Goal: Information Seeking & Learning: Compare options

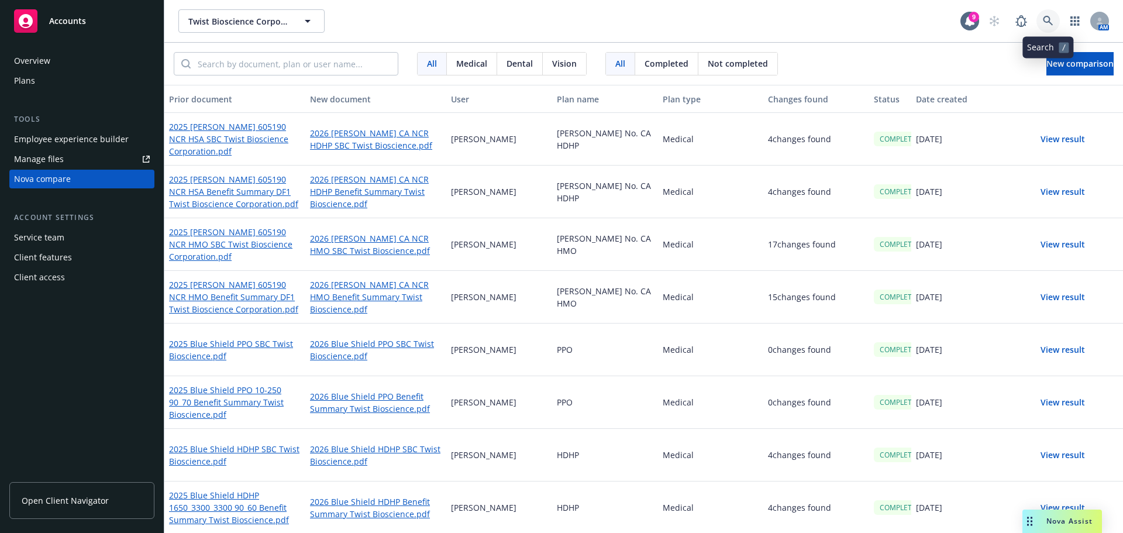
click at [1044, 22] on icon at bounding box center [1048, 21] width 11 height 11
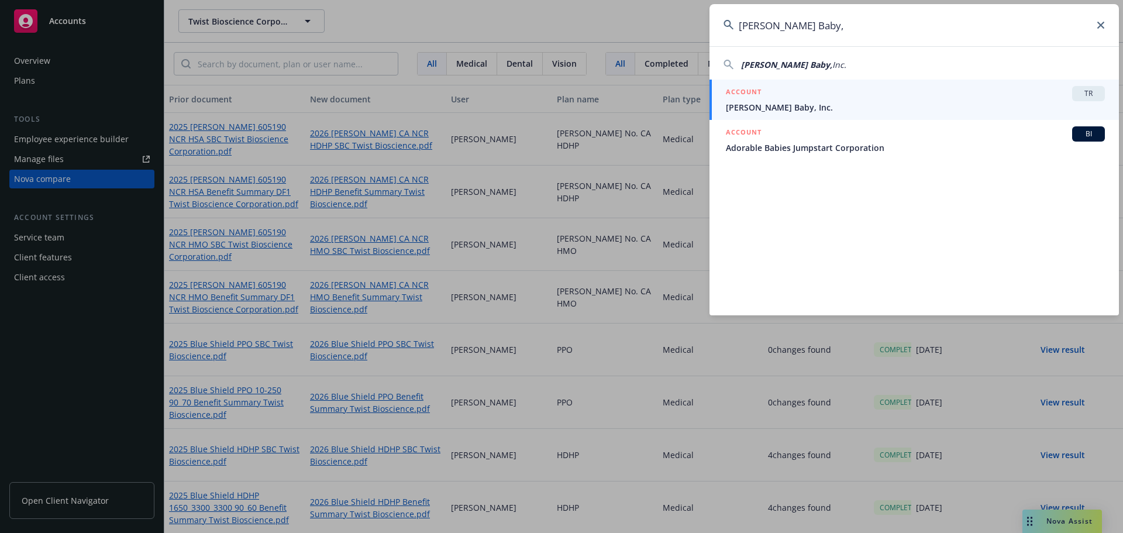
type input "[PERSON_NAME] Baby,"
click at [845, 101] on span "[PERSON_NAME] Baby, Inc." at bounding box center [915, 107] width 379 height 12
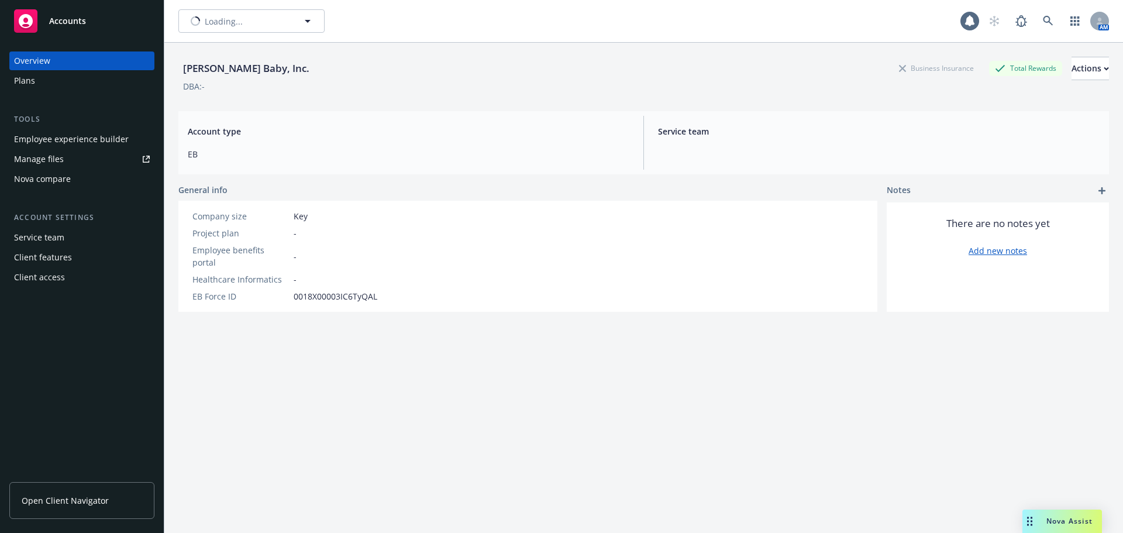
click at [64, 74] on div "Plans" at bounding box center [82, 80] width 136 height 19
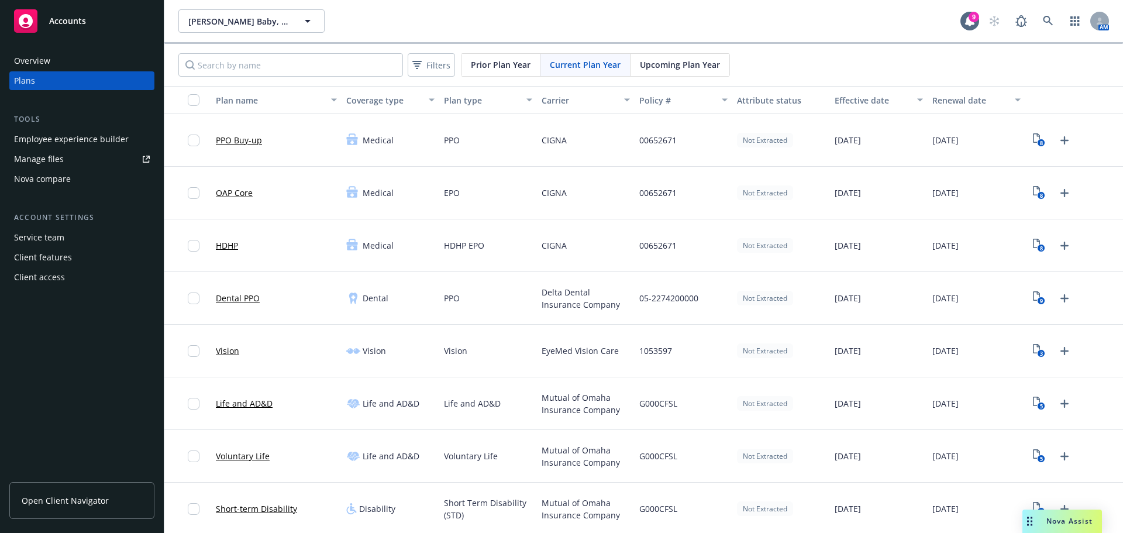
click at [651, 58] on div "Upcoming Plan Year" at bounding box center [680, 65] width 99 height 22
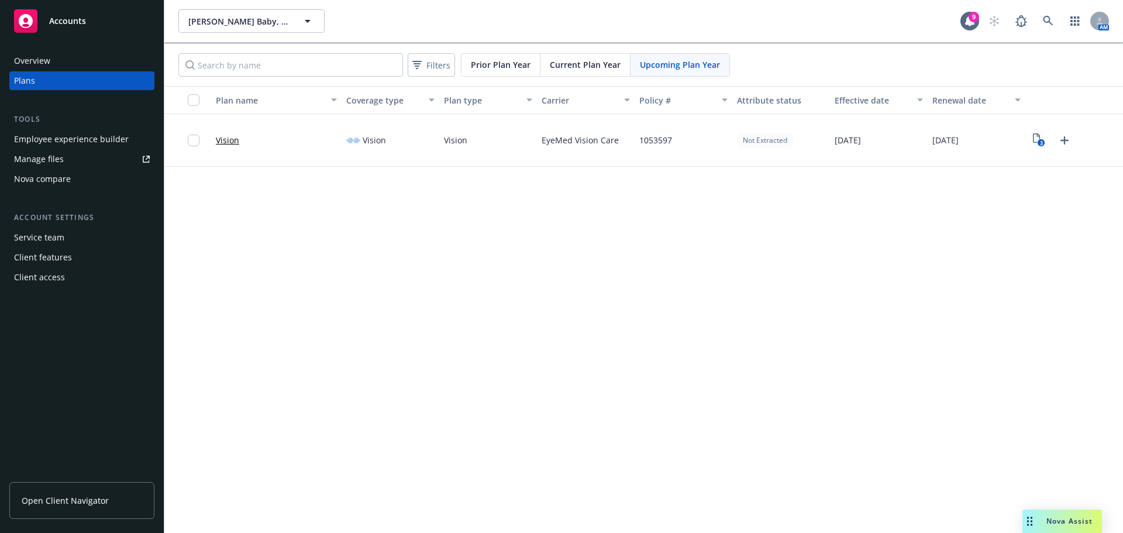
click at [586, 61] on span "Current Plan Year" at bounding box center [585, 65] width 71 height 12
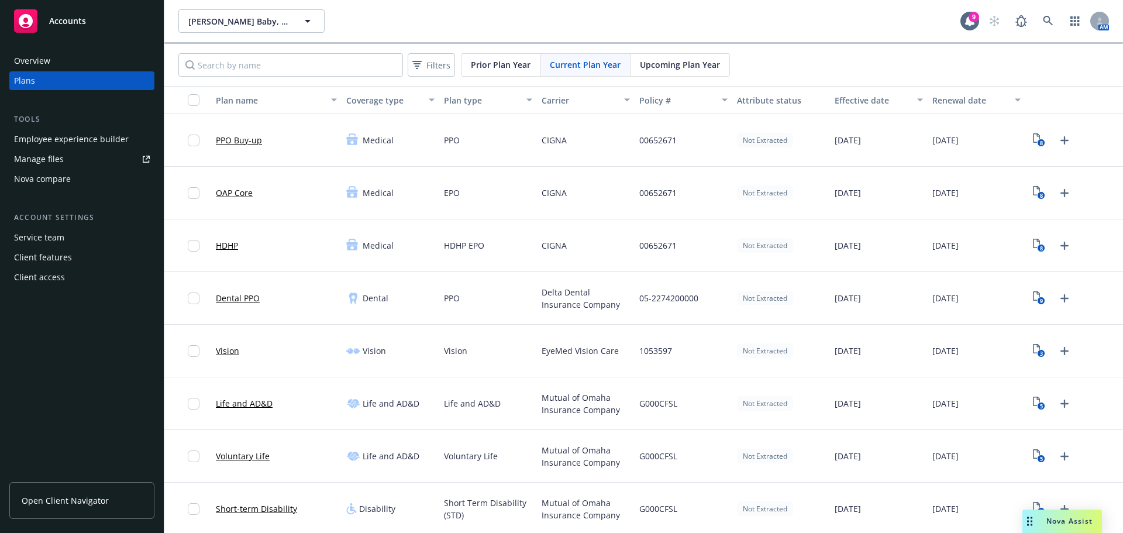
click at [768, 337] on div "Not Extracted" at bounding box center [781, 351] width 98 height 53
click at [624, 391] on span "Mutual of Omaha Insurance Company" at bounding box center [586, 403] width 88 height 25
click at [1043, 25] on icon at bounding box center [1048, 21] width 11 height 11
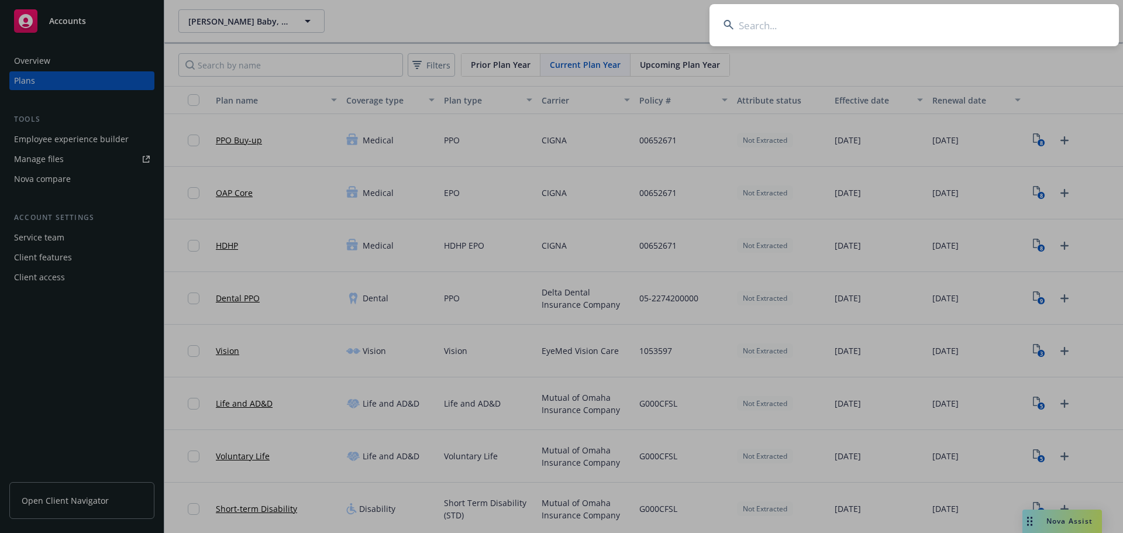
type input "Twist Bioscience Corporation"
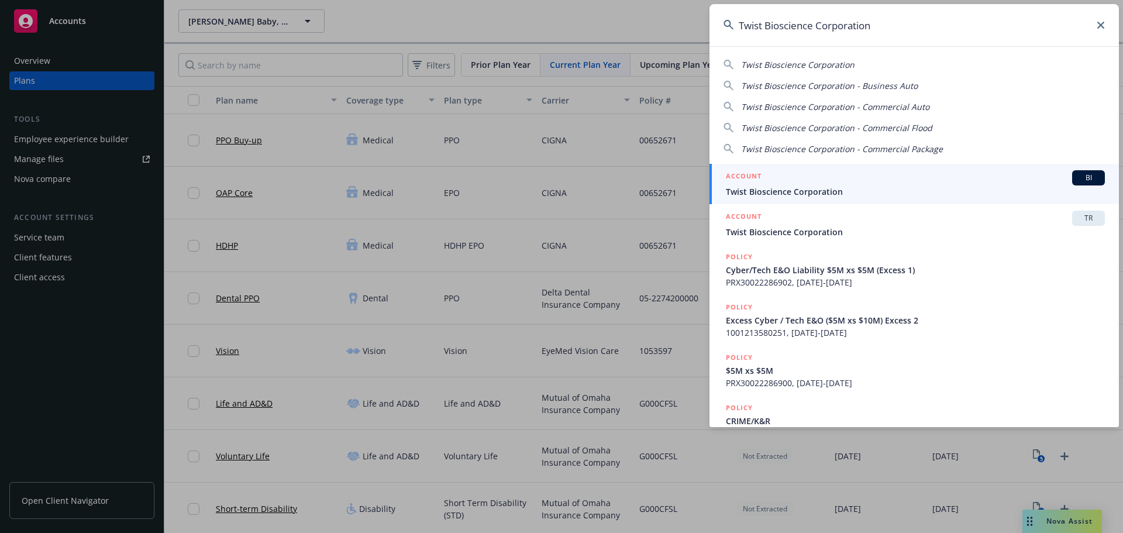
click at [844, 233] on span "Twist Bioscience Corporation" at bounding box center [915, 232] width 379 height 12
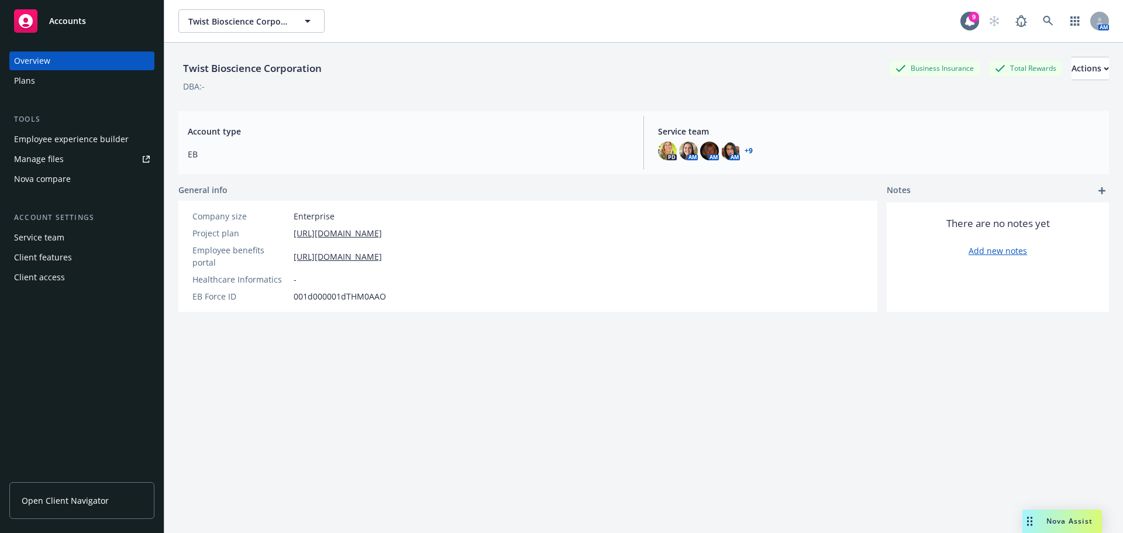
click at [672, 408] on div "Twist Bioscience Corporation Business Insurance Total Rewards Actions DBA: - Ac…" at bounding box center [643, 302] width 931 height 519
click at [71, 182] on div "Nova compare" at bounding box center [82, 179] width 136 height 19
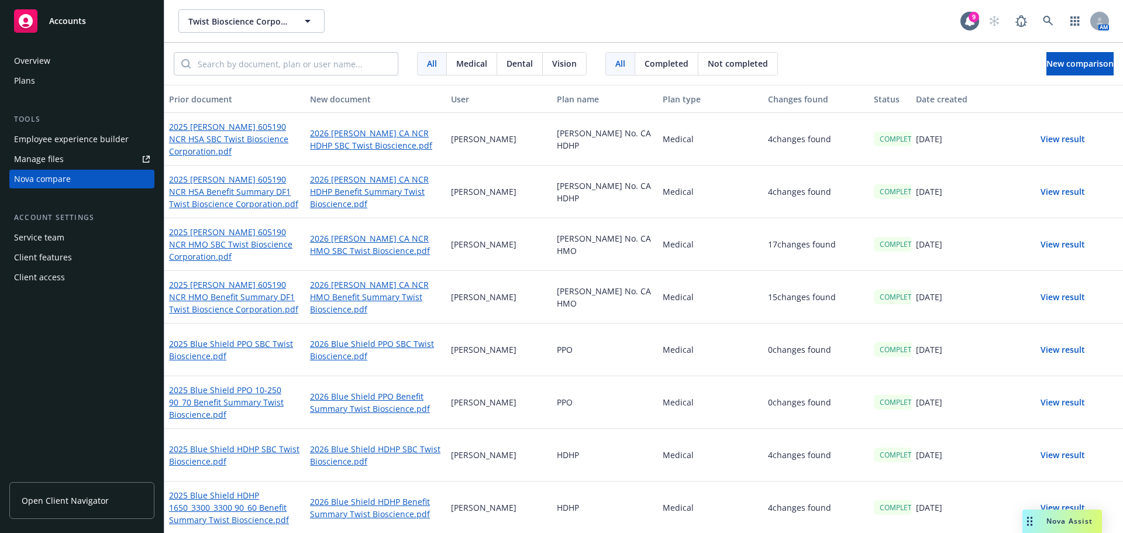
drag, startPoint x: 558, startPoint y: 271, endPoint x: 503, endPoint y: 261, distance: 56.6
click at [559, 271] on div "[PERSON_NAME] No. CA HMO" at bounding box center [605, 297] width 106 height 53
click at [1059, 67] on span "New comparison" at bounding box center [1080, 63] width 67 height 11
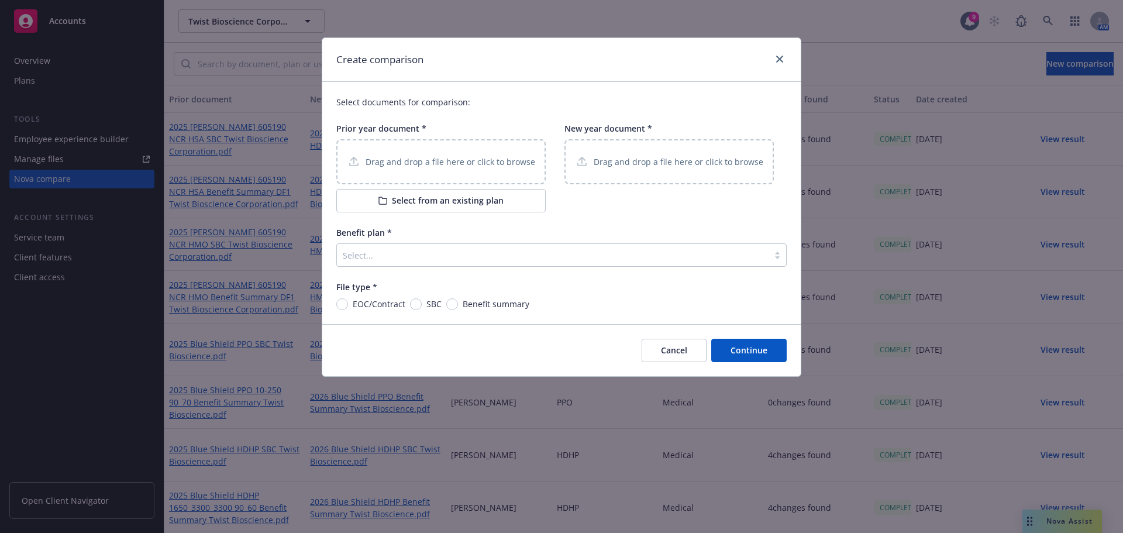
click at [476, 160] on p "Drag and drop a file here or click to browse" at bounding box center [451, 162] width 170 height 12
click at [658, 165] on p "Drag and drop a file here or click to browse" at bounding box center [679, 162] width 170 height 12
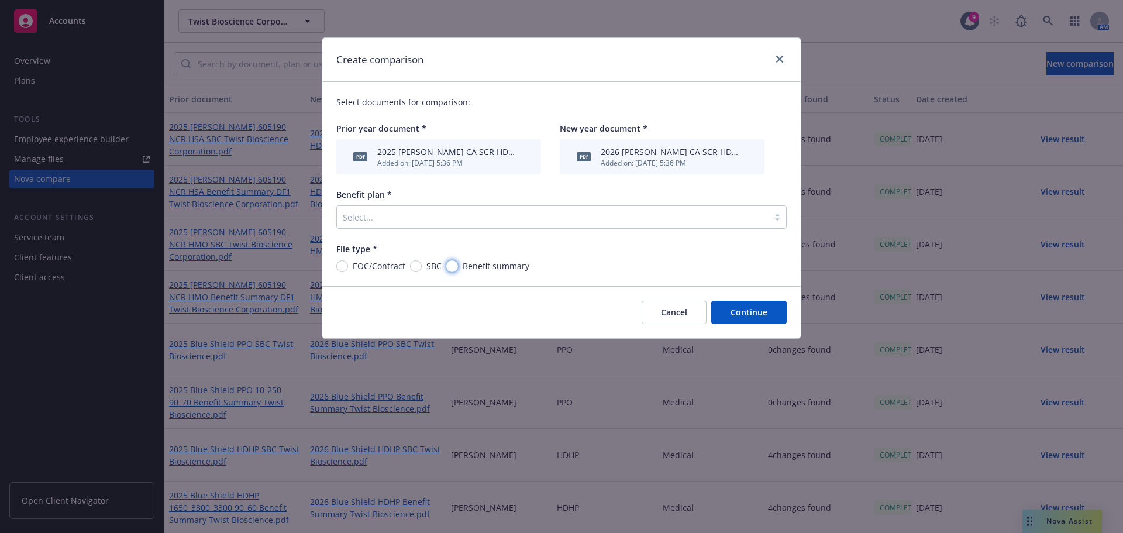
click at [450, 269] on input "Benefit summary" at bounding box center [452, 266] width 12 height 12
radio input "true"
click at [474, 216] on div at bounding box center [553, 217] width 420 height 14
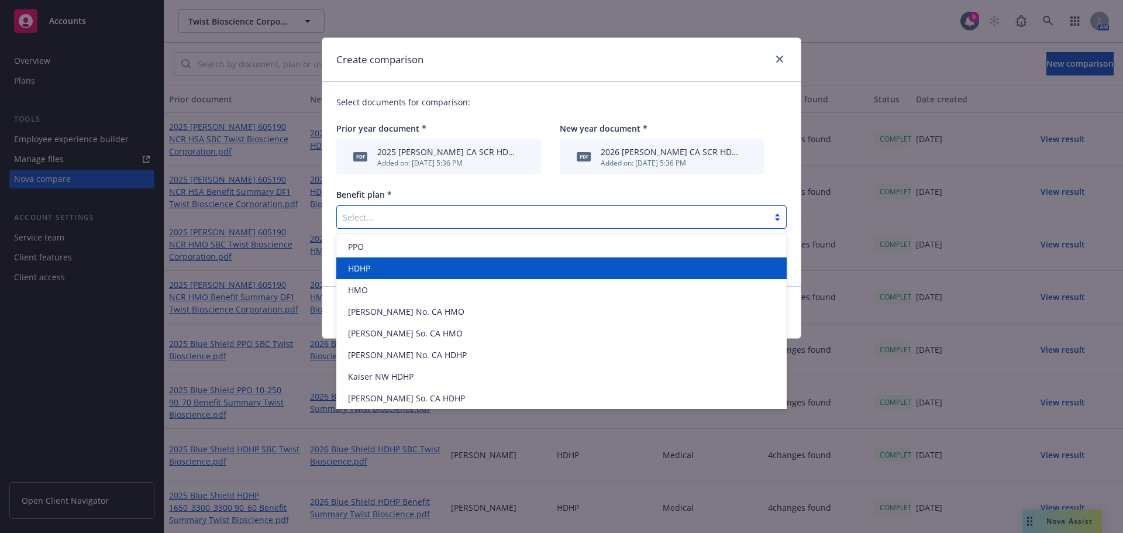
click at [462, 259] on div "HDHP" at bounding box center [561, 268] width 450 height 22
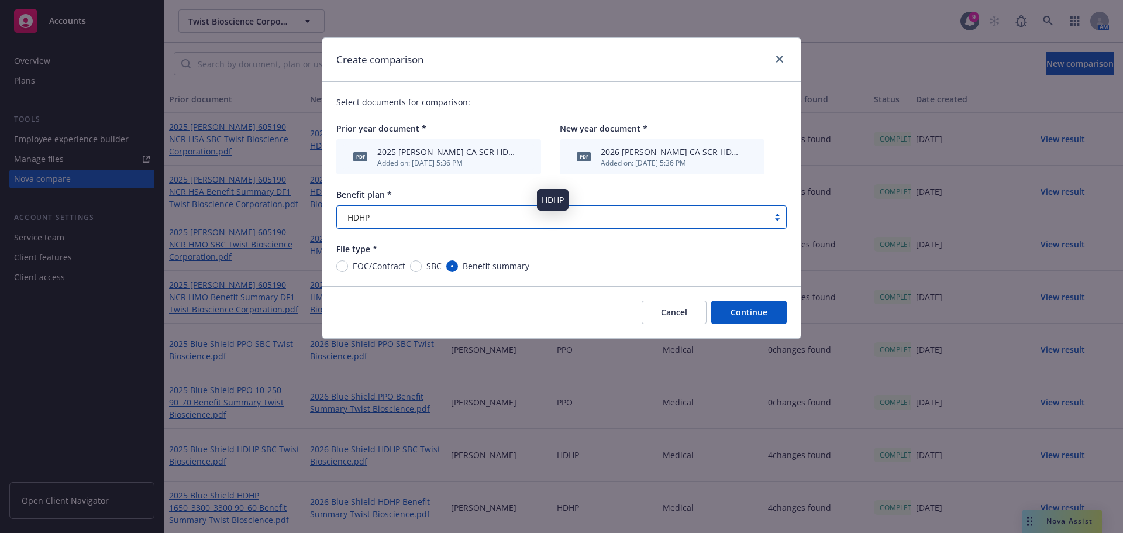
click at [534, 219] on div "HDHP" at bounding box center [553, 217] width 420 height 12
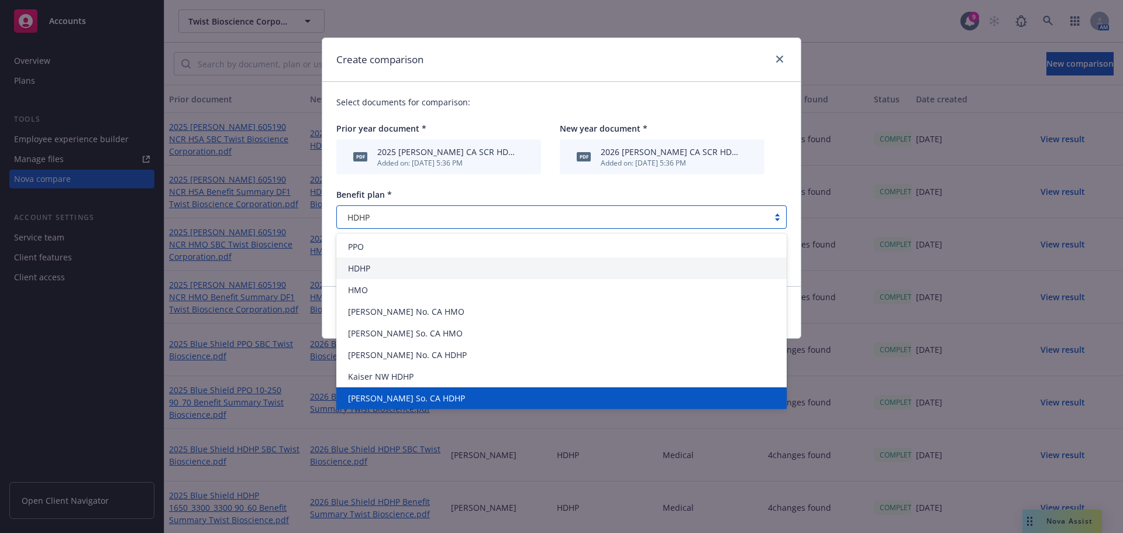
click at [480, 395] on div "[PERSON_NAME] So. CA HDHP" at bounding box center [561, 398] width 436 height 12
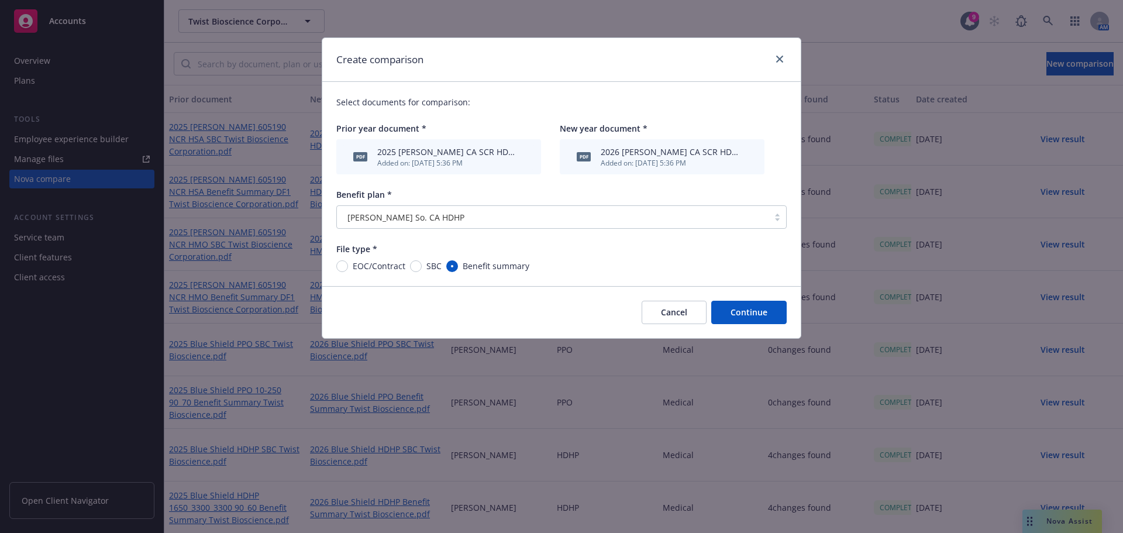
click at [763, 316] on button "Continue" at bounding box center [748, 312] width 75 height 23
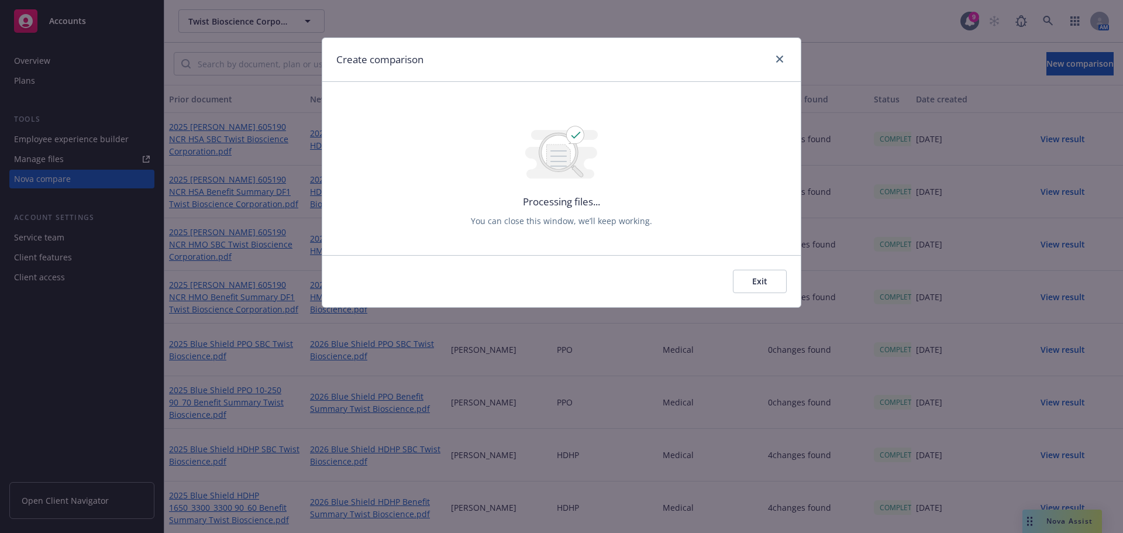
click at [1066, 66] on div "Create comparison Processing files... You can close this window, we’ll keep wor…" at bounding box center [561, 266] width 1123 height 533
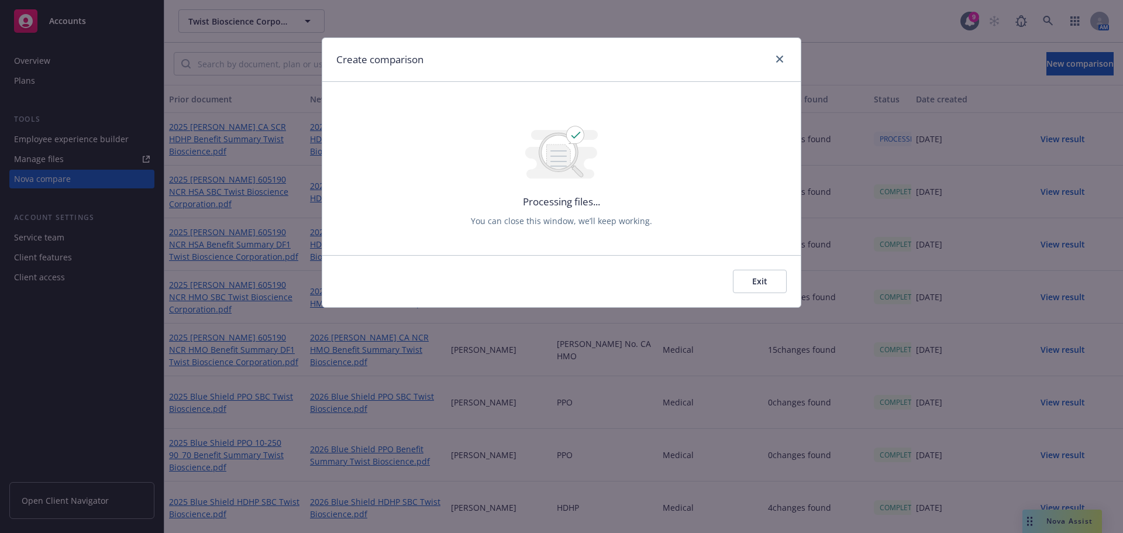
click at [787, 61] on div "Create comparison" at bounding box center [561, 60] width 479 height 44
click at [779, 59] on icon "close" at bounding box center [779, 59] width 7 height 7
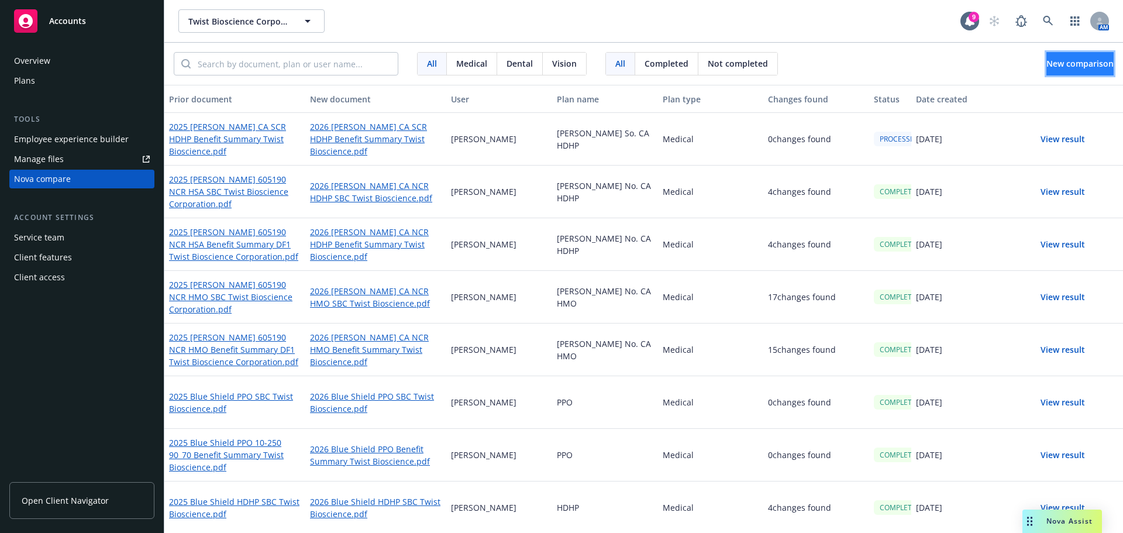
click at [1090, 66] on span "New comparison" at bounding box center [1080, 63] width 67 height 11
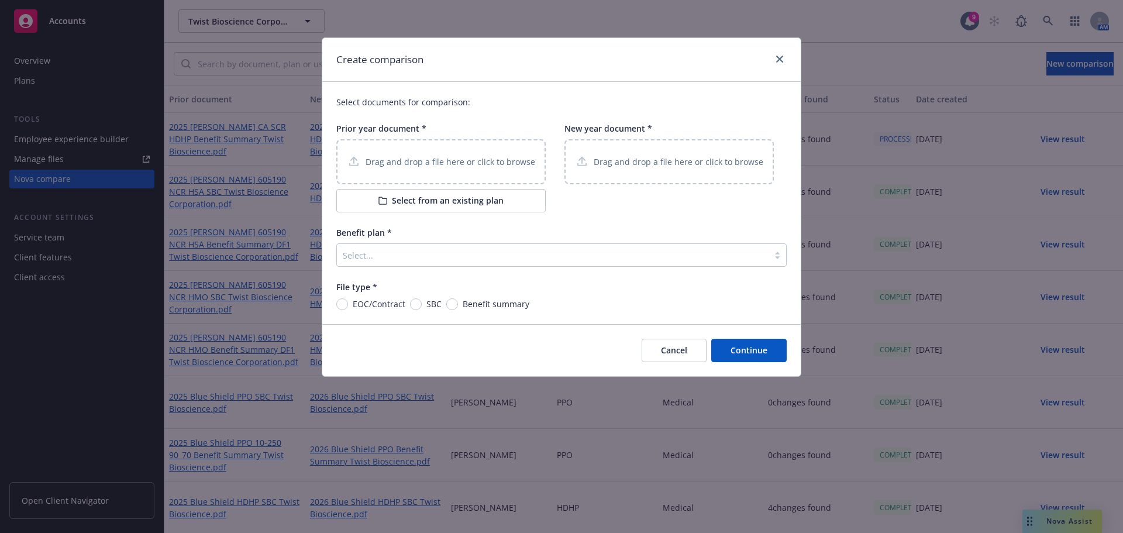
click at [486, 184] on div "Drag and drop a file here or click to browse" at bounding box center [440, 161] width 209 height 45
click at [669, 174] on div "Drag and drop a file here or click to browse" at bounding box center [669, 161] width 209 height 45
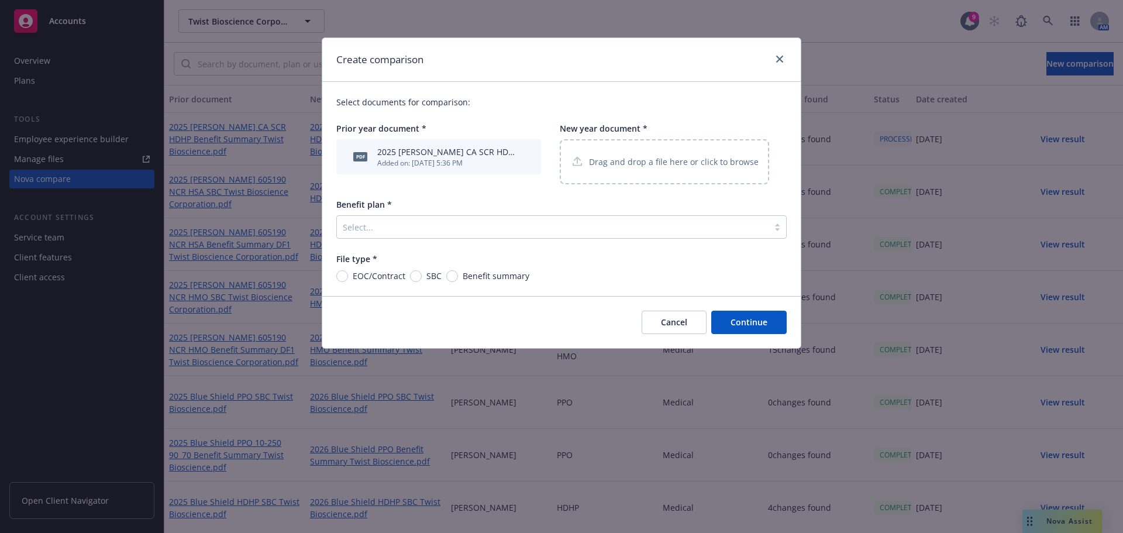
click at [432, 274] on span "SBC" at bounding box center [433, 276] width 15 height 12
click at [422, 274] on input "SBC" at bounding box center [416, 276] width 12 height 12
radio input "true"
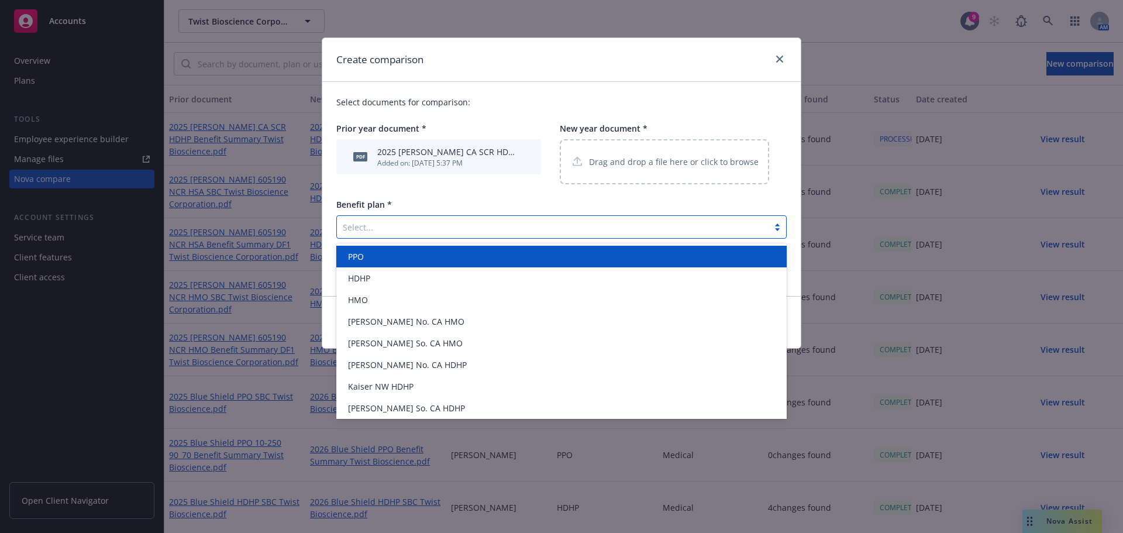
click at [453, 217] on div "Select..." at bounding box center [561, 226] width 450 height 23
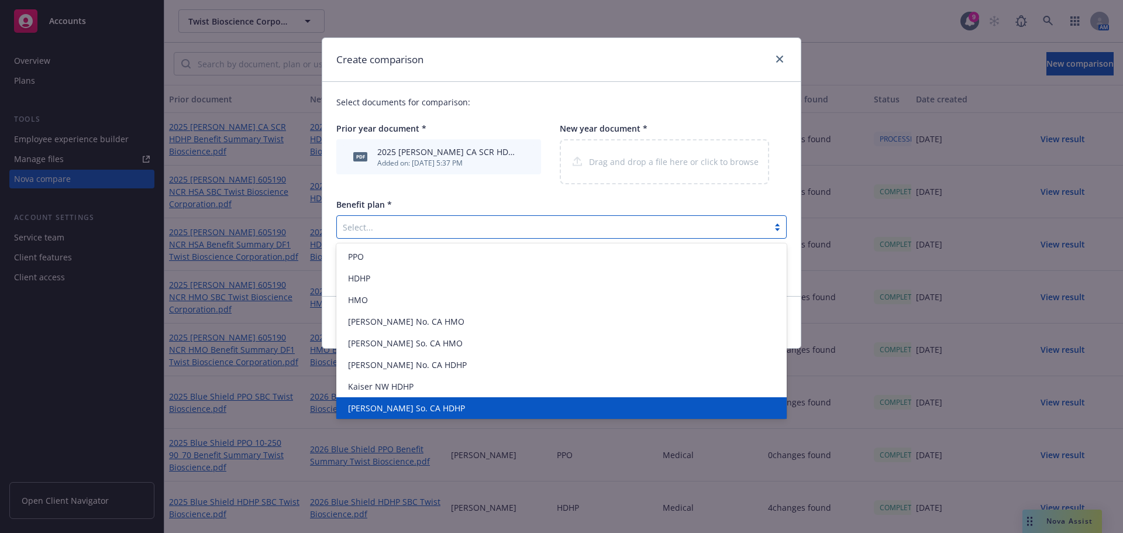
click at [446, 404] on div "[PERSON_NAME] So. CA HDHP" at bounding box center [561, 408] width 436 height 12
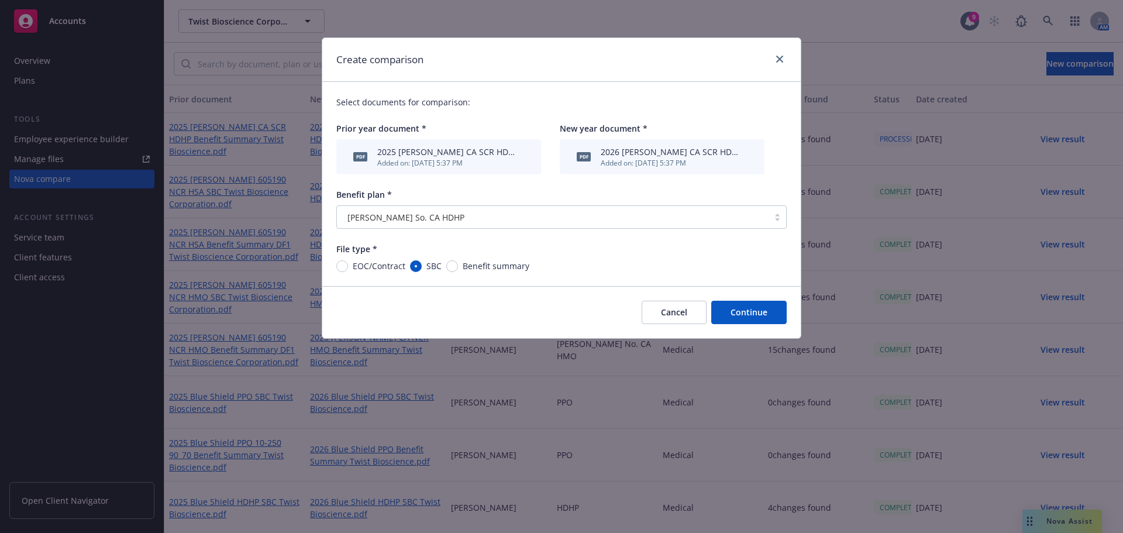
click at [738, 320] on button "Continue" at bounding box center [748, 312] width 75 height 23
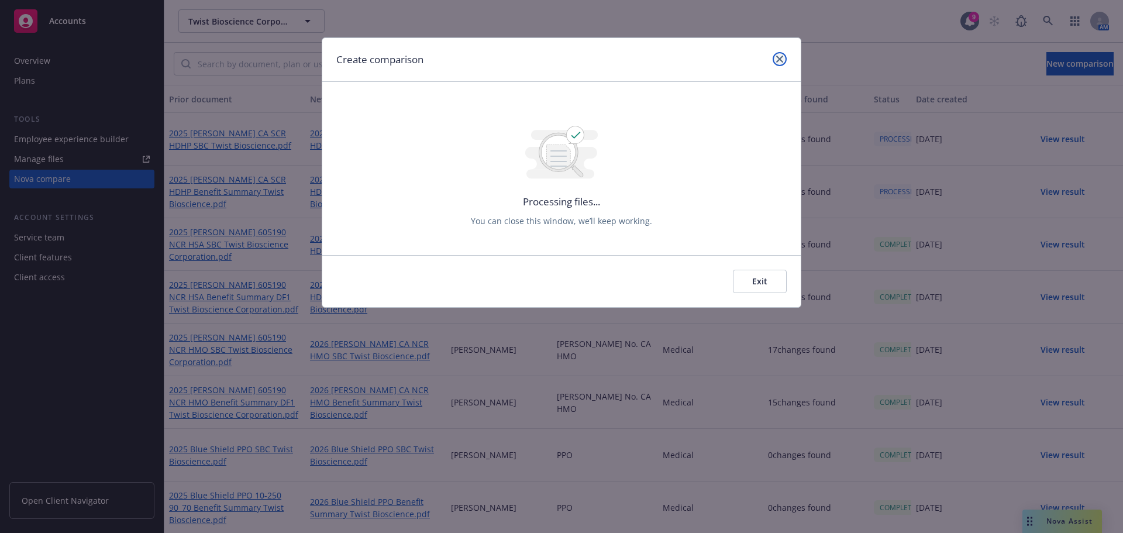
click at [777, 59] on icon "close" at bounding box center [779, 59] width 7 height 7
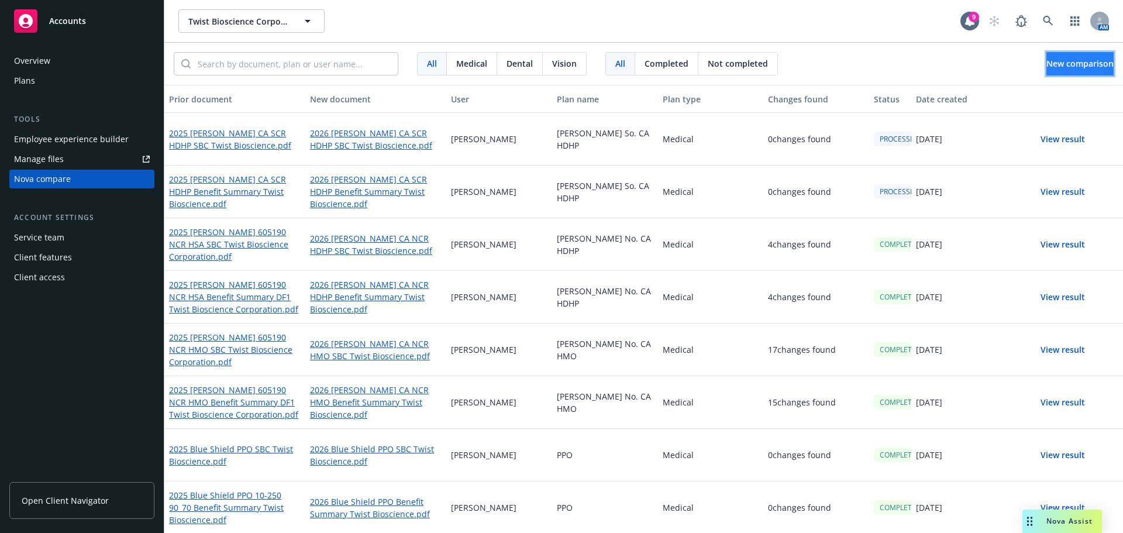
click at [1047, 58] on button "New comparison" at bounding box center [1080, 63] width 67 height 23
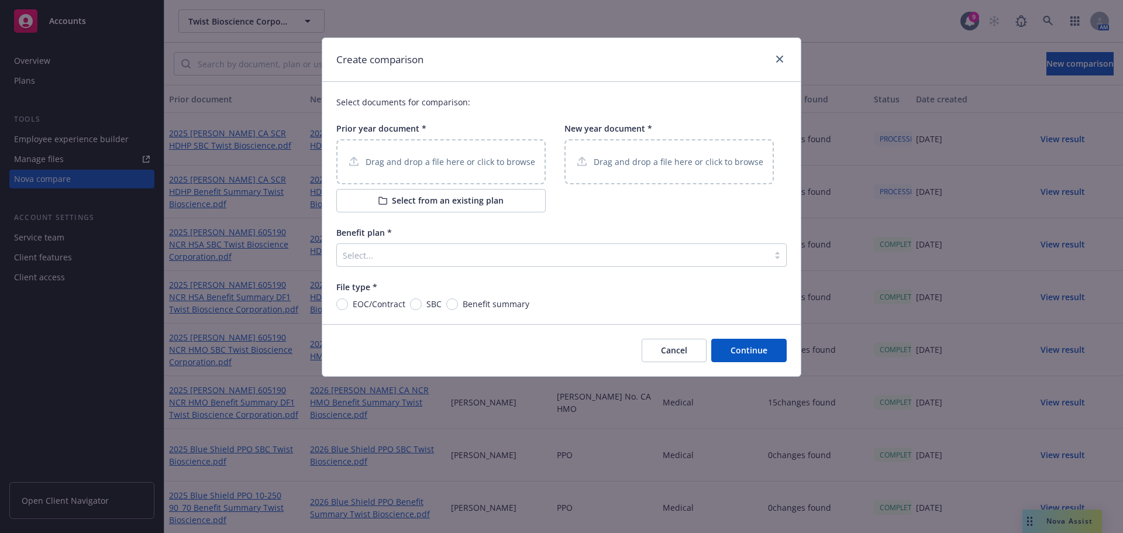
click at [400, 175] on div "Drag and drop a file here or click to browse" at bounding box center [440, 161] width 209 height 45
click at [620, 146] on div "Drag and drop a file here or click to browse" at bounding box center [669, 161] width 209 height 45
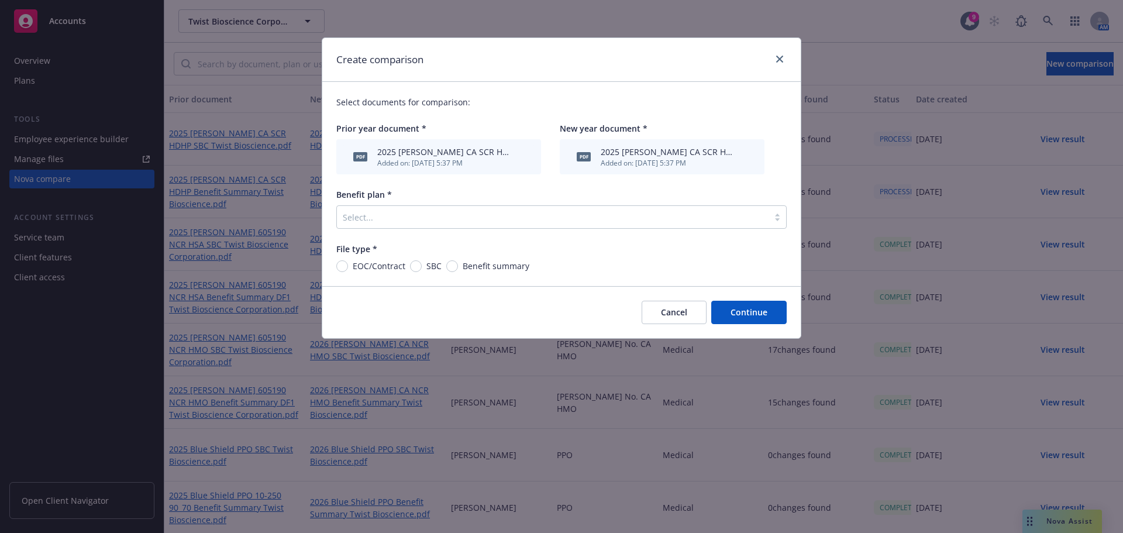
click at [748, 157] on icon "archive file" at bounding box center [747, 156] width 8 height 9
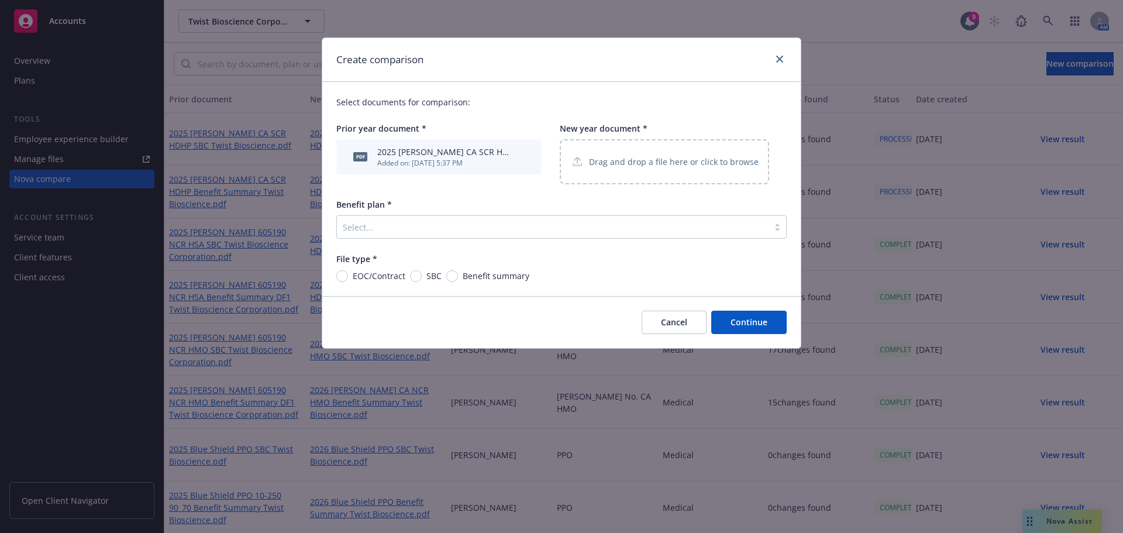
click at [647, 164] on p "Drag and drop a file here or click to browse" at bounding box center [674, 162] width 170 height 12
click at [458, 274] on span "Benefit summary" at bounding box center [493, 276] width 71 height 12
click at [458, 274] on input "Benefit summary" at bounding box center [452, 276] width 12 height 12
radio input "true"
click at [615, 226] on div at bounding box center [553, 227] width 420 height 14
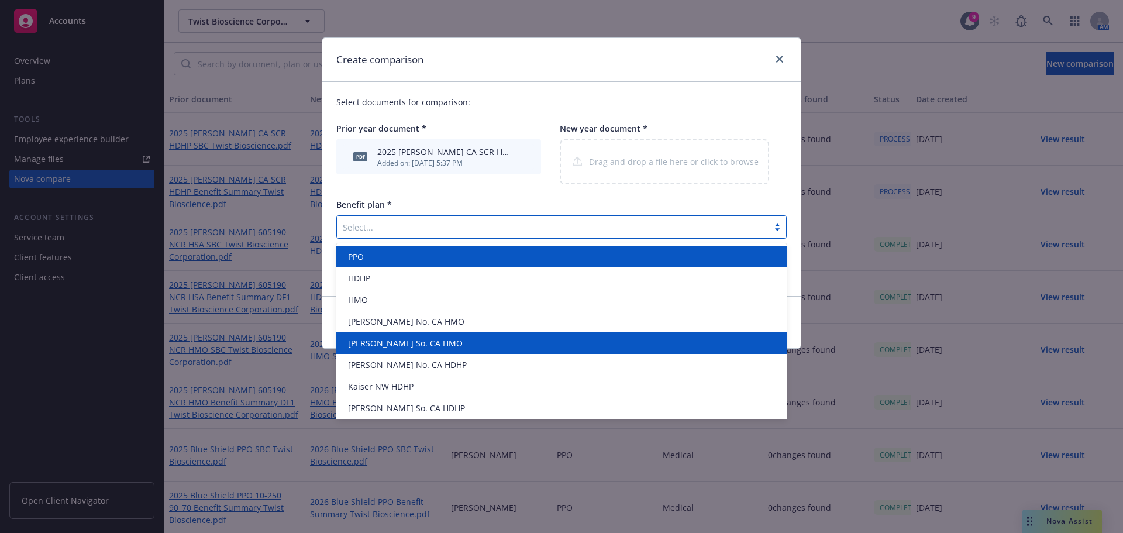
click at [449, 354] on div "[PERSON_NAME] No. CA HDHP" at bounding box center [561, 365] width 450 height 22
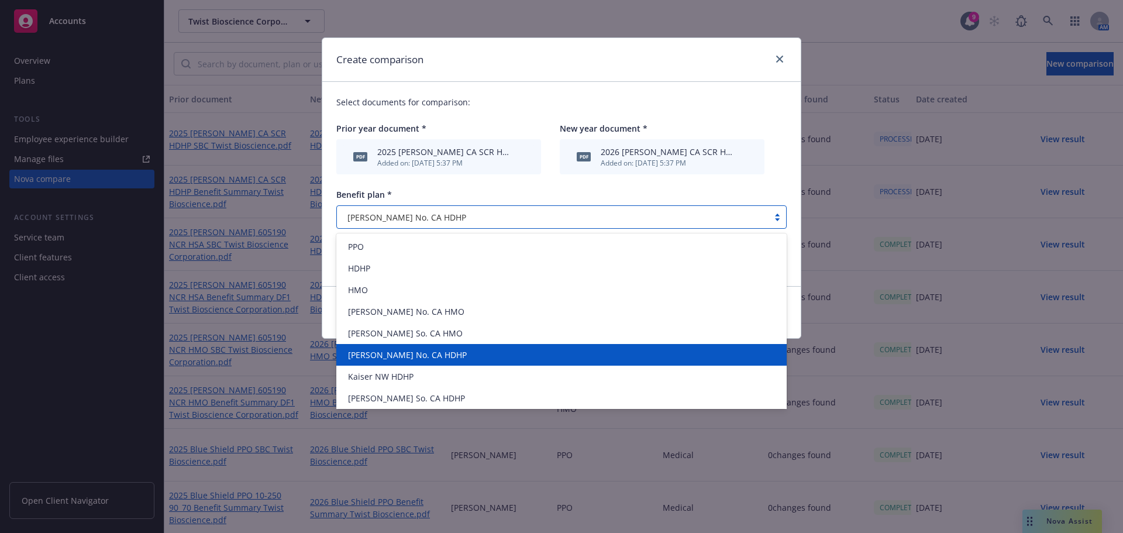
click at [493, 212] on div "[PERSON_NAME] No. CA HDHP" at bounding box center [553, 217] width 420 height 12
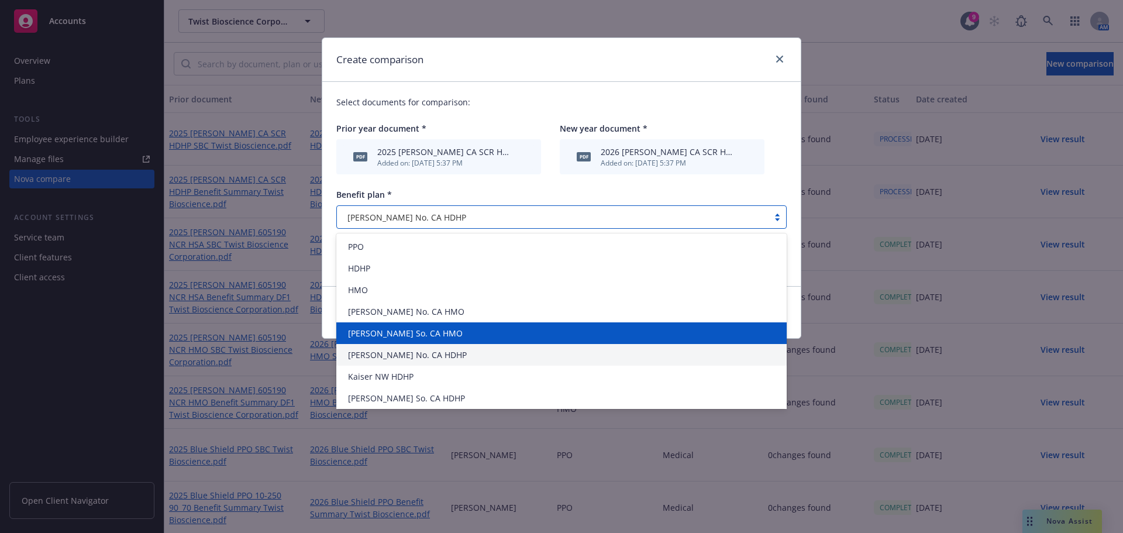
click at [457, 337] on div "[PERSON_NAME] So. CA HMO" at bounding box center [561, 333] width 436 height 12
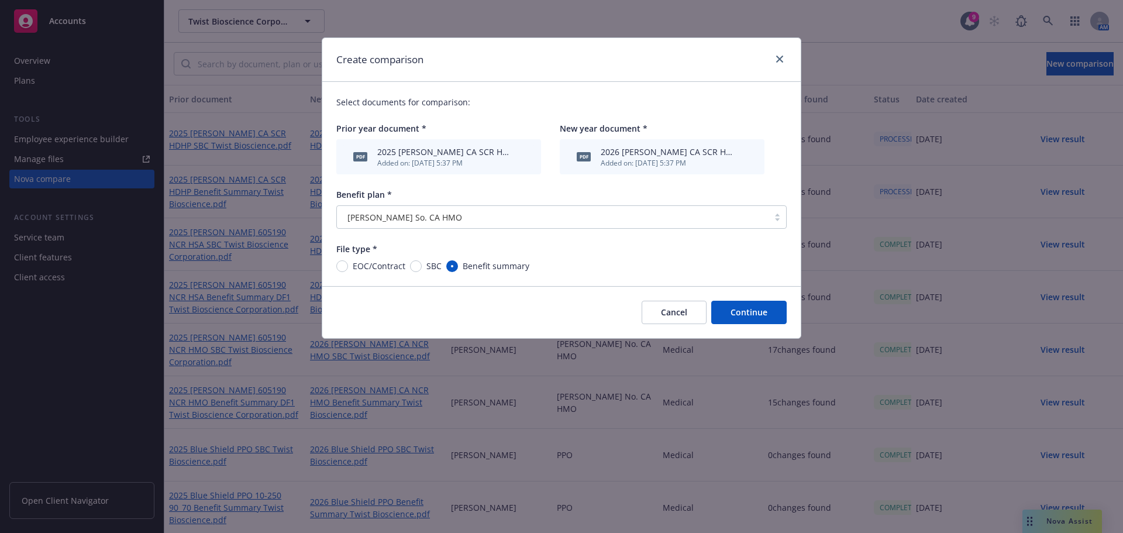
click at [752, 316] on button "Continue" at bounding box center [748, 312] width 75 height 23
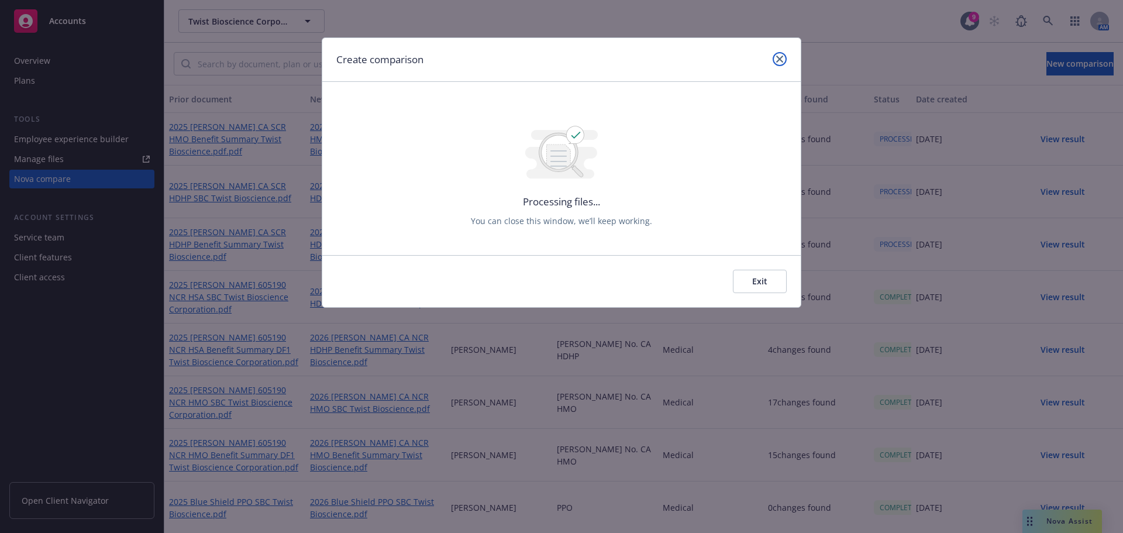
click at [774, 61] on link "close" at bounding box center [780, 59] width 14 height 14
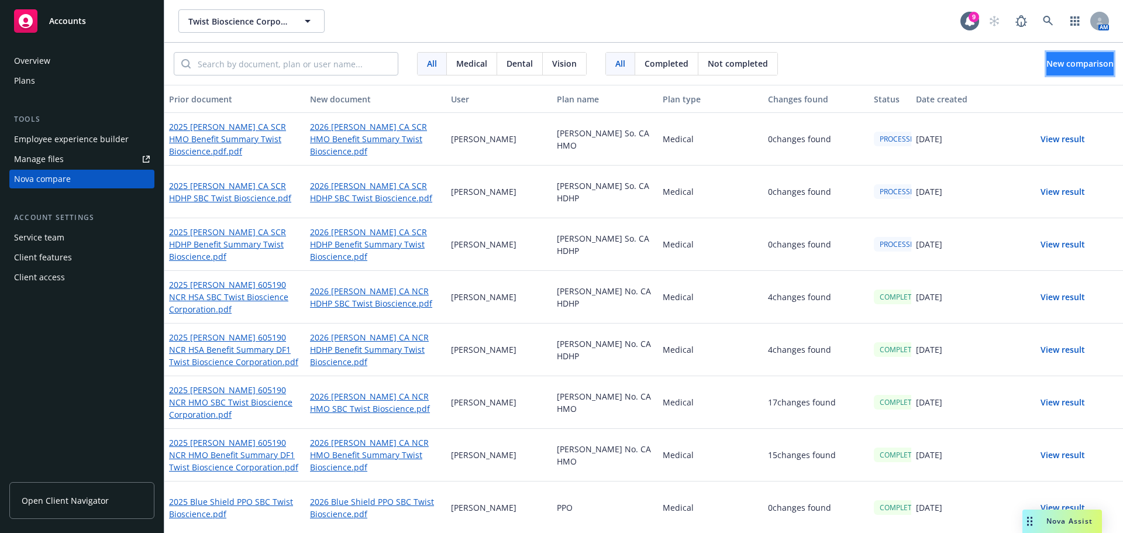
click at [1057, 54] on button "New comparison" at bounding box center [1080, 63] width 67 height 23
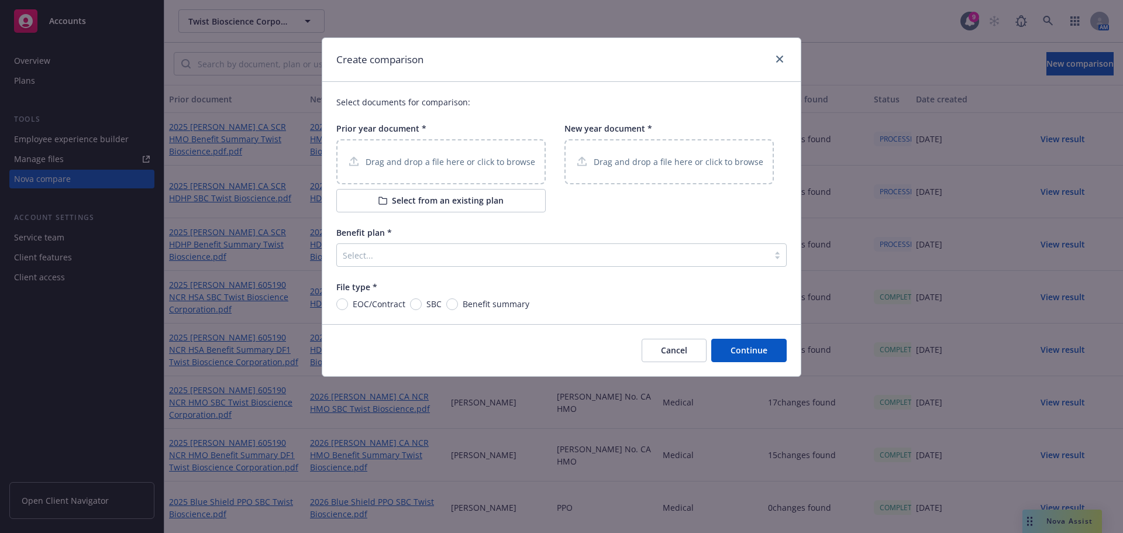
click at [498, 166] on p "Drag and drop a file here or click to browse" at bounding box center [451, 162] width 170 height 12
click at [594, 163] on p "Drag and drop a file here or click to browse" at bounding box center [679, 162] width 170 height 12
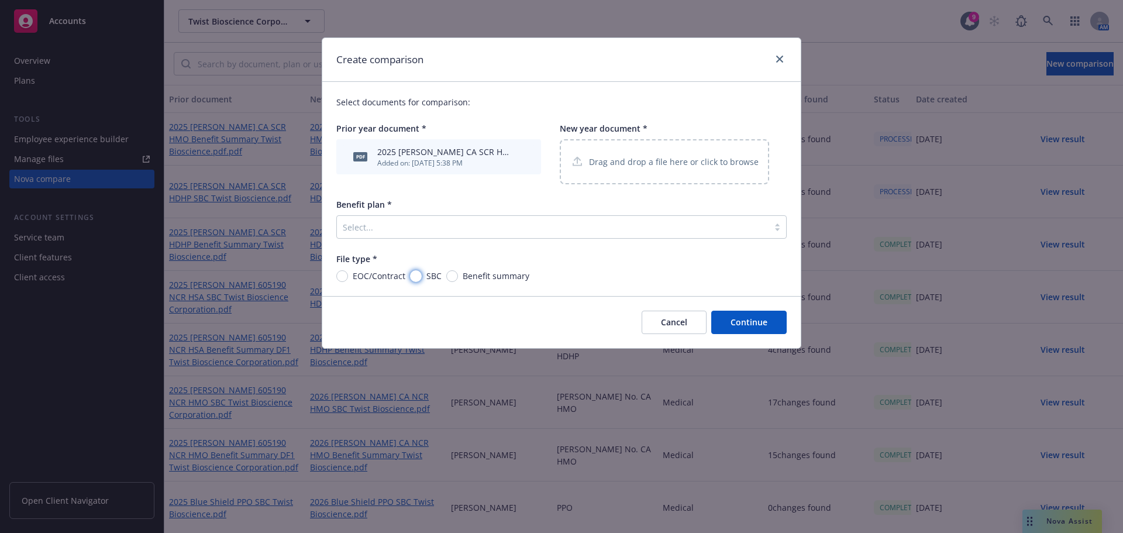
click at [416, 277] on input "SBC" at bounding box center [416, 276] width 12 height 12
radio input "true"
click at [506, 237] on div "Select..." at bounding box center [561, 226] width 450 height 23
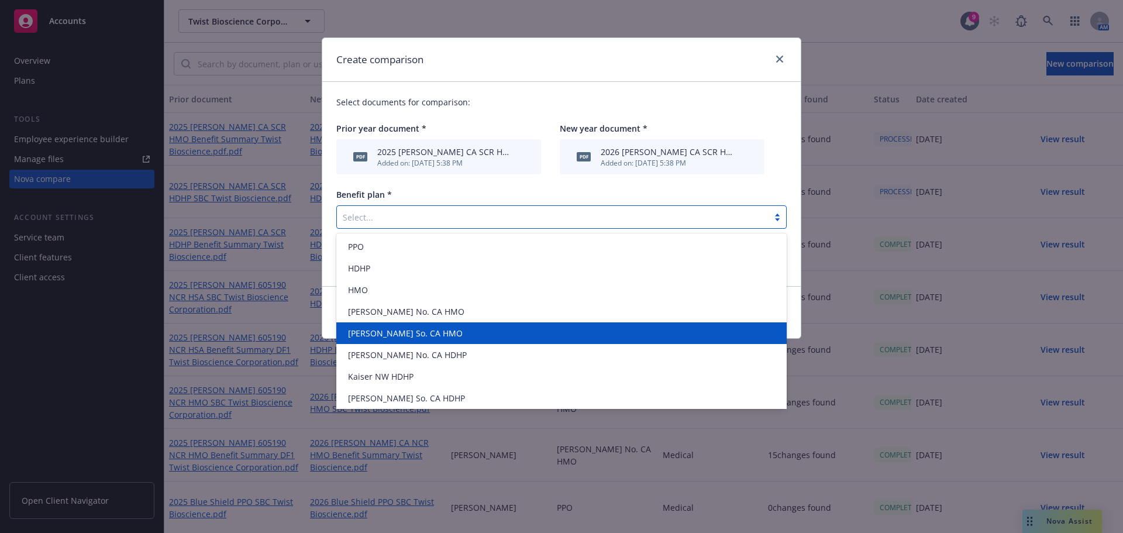
click at [477, 337] on div "[PERSON_NAME] So. CA HMO" at bounding box center [561, 333] width 436 height 12
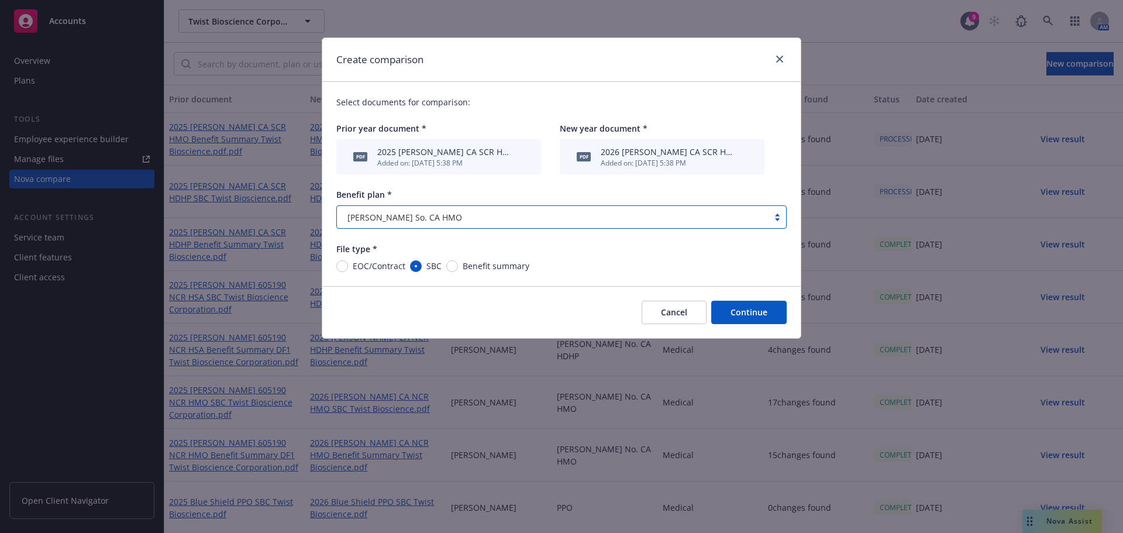
click at [741, 319] on button "Continue" at bounding box center [748, 312] width 75 height 23
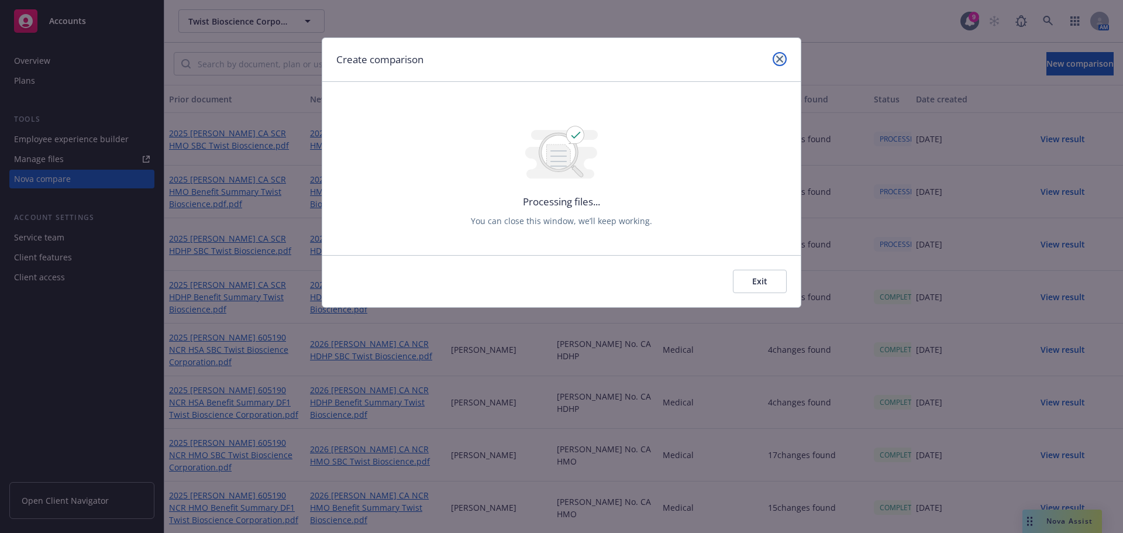
click at [783, 56] on icon "close" at bounding box center [779, 59] width 7 height 7
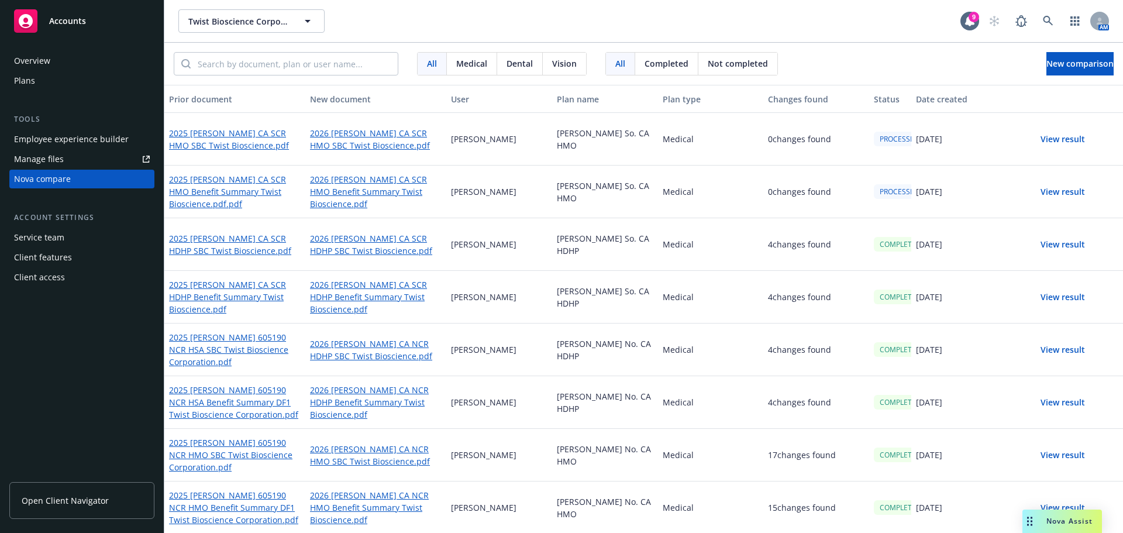
click at [1054, 294] on button "View result" at bounding box center [1063, 296] width 82 height 23
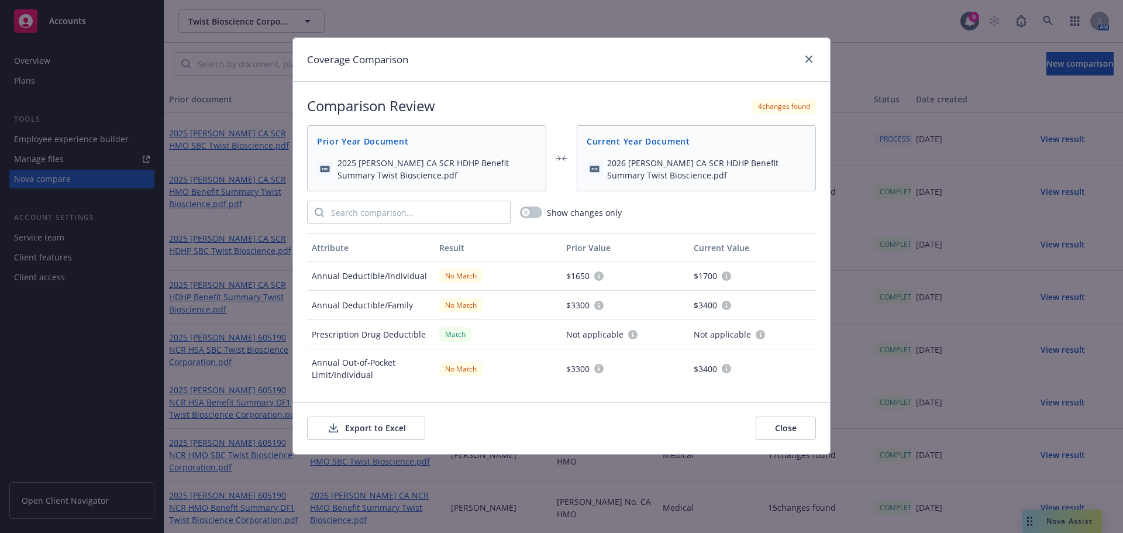
click at [390, 426] on button "Export to Excel" at bounding box center [366, 428] width 118 height 23
click at [809, 59] on link "close" at bounding box center [809, 59] width 14 height 14
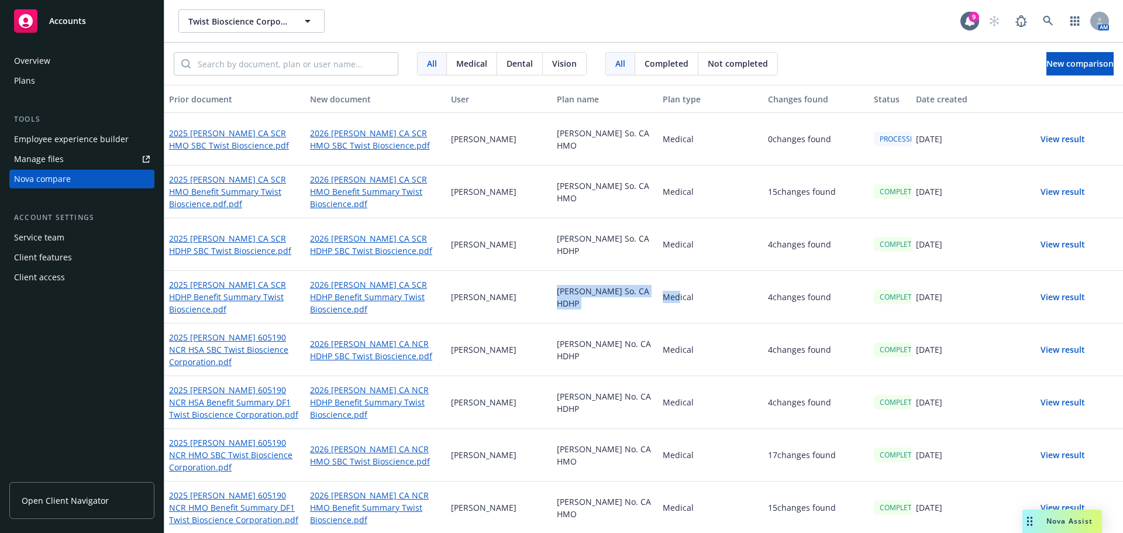
drag, startPoint x: 569, startPoint y: 293, endPoint x: 674, endPoint y: 300, distance: 105.0
click at [674, 300] on div "2025 [PERSON_NAME] CA SCR HDHP Benefit Summary Twist Bioscience.pdf 2026 [PERSO…" at bounding box center [643, 297] width 959 height 53
click at [560, 301] on div "[PERSON_NAME] So. CA HDHP" at bounding box center [605, 297] width 106 height 53
drag, startPoint x: 550, startPoint y: 301, endPoint x: 636, endPoint y: 302, distance: 86.6
click at [636, 302] on div "[PERSON_NAME] So. CA HDHP" at bounding box center [605, 297] width 106 height 53
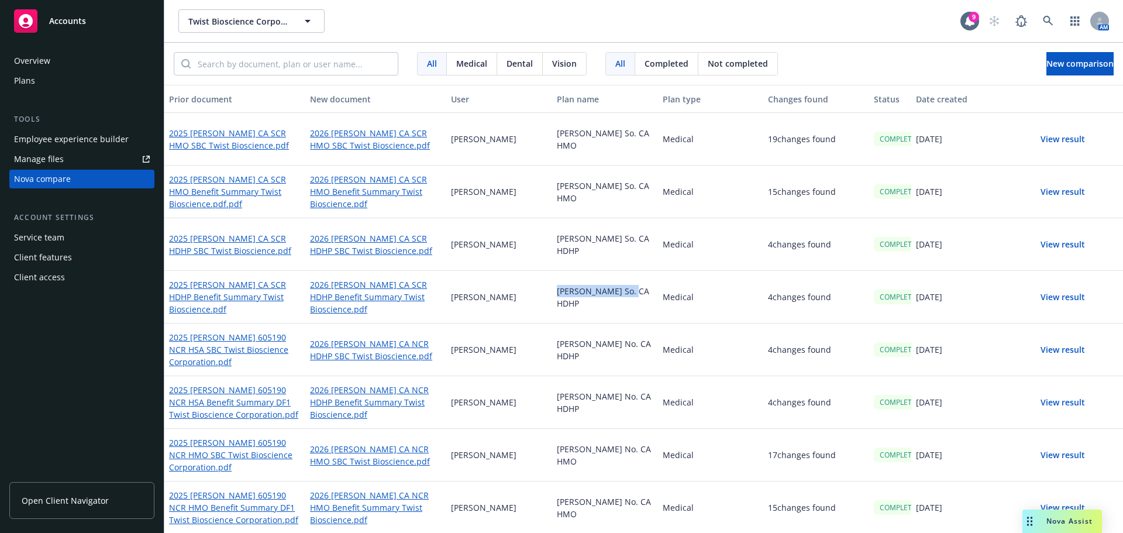
click at [751, 435] on div "Medical" at bounding box center [711, 455] width 106 height 53
click at [261, 302] on link "2025 [PERSON_NAME] CA SCR HDHP Benefit Summary Twist Bioscience.pdf" at bounding box center [235, 297] width 132 height 39
click at [345, 305] on link "2026 [PERSON_NAME] CA SCR HDHP Benefit Summary Twist Bioscience.pdf" at bounding box center [376, 297] width 132 height 39
click at [1055, 242] on button "View result" at bounding box center [1063, 244] width 82 height 23
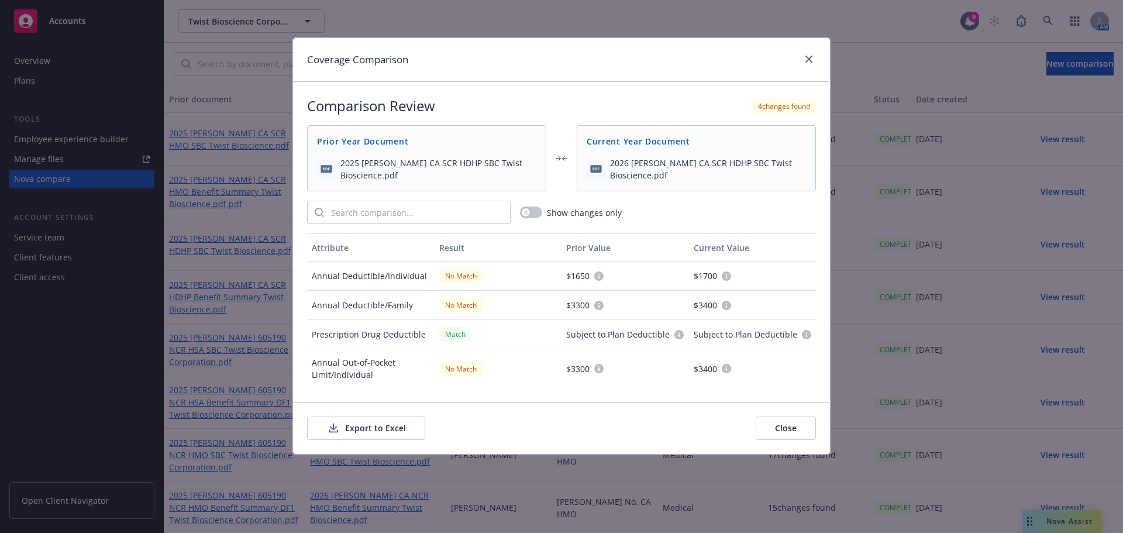
click at [392, 416] on div "Export to Excel Close" at bounding box center [561, 428] width 537 height 52
click at [396, 424] on button "Export to Excel" at bounding box center [366, 428] width 118 height 23
click at [806, 50] on div "Coverage Comparison" at bounding box center [561, 60] width 537 height 44
click at [808, 57] on icon "close" at bounding box center [809, 59] width 7 height 7
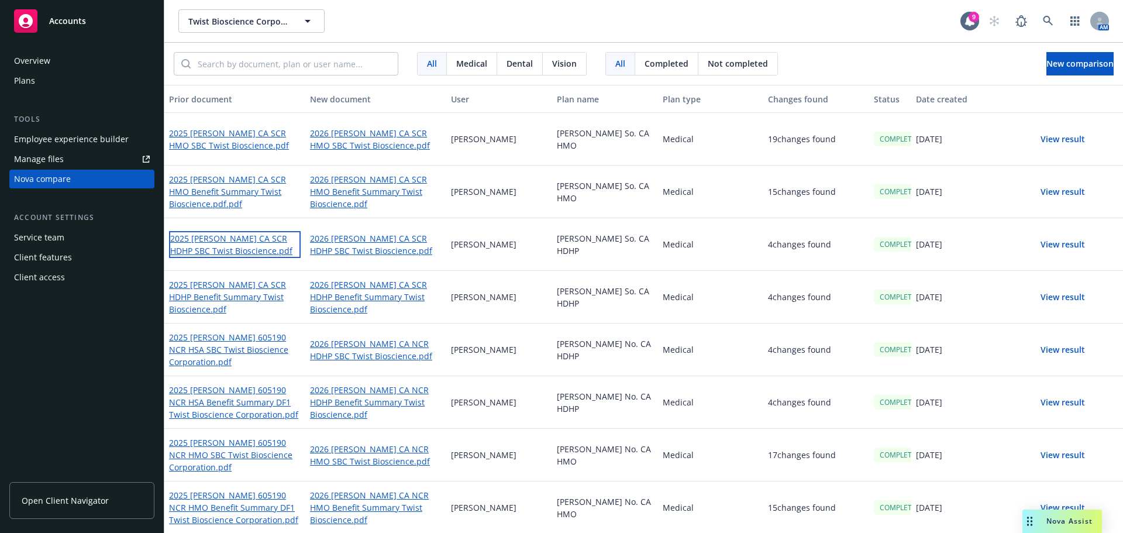
click at [232, 249] on link "2025 [PERSON_NAME] CA SCR HDHP SBC Twist Bioscience.pdf" at bounding box center [235, 244] width 132 height 27
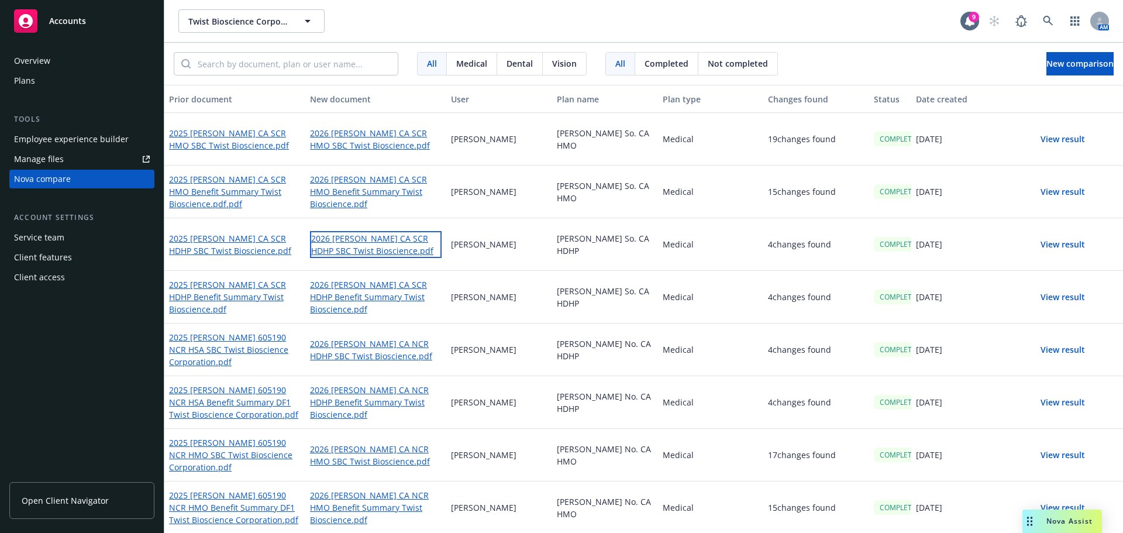
click at [355, 247] on link "2026 [PERSON_NAME] CA SCR HDHP SBC Twist Bioscience.pdf" at bounding box center [376, 244] width 132 height 27
click at [1042, 191] on button "View result" at bounding box center [1063, 191] width 82 height 23
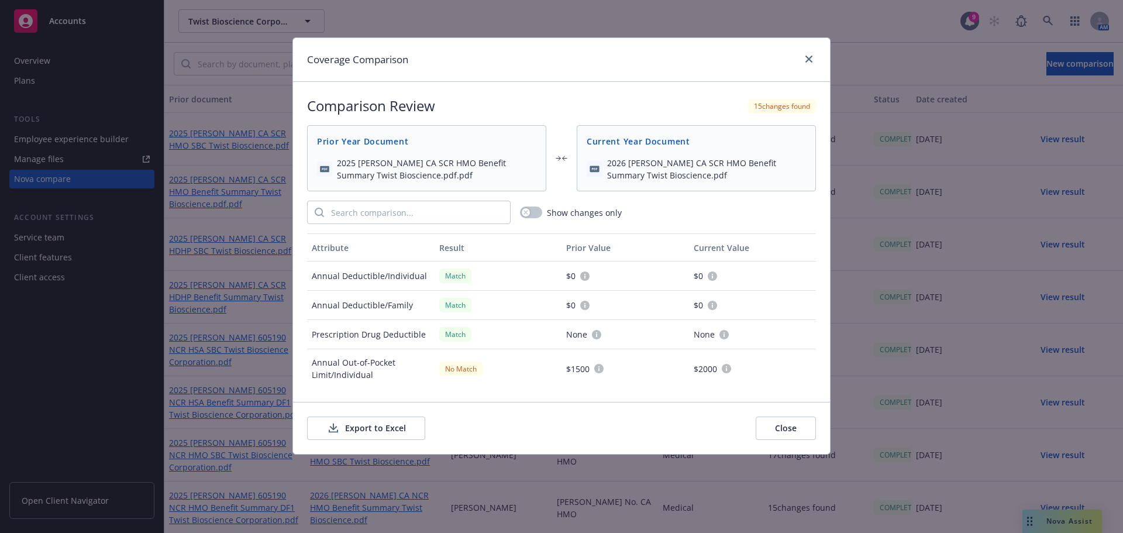
click at [388, 427] on button "Export to Excel" at bounding box center [366, 428] width 118 height 23
click at [811, 61] on icon "close" at bounding box center [809, 59] width 7 height 7
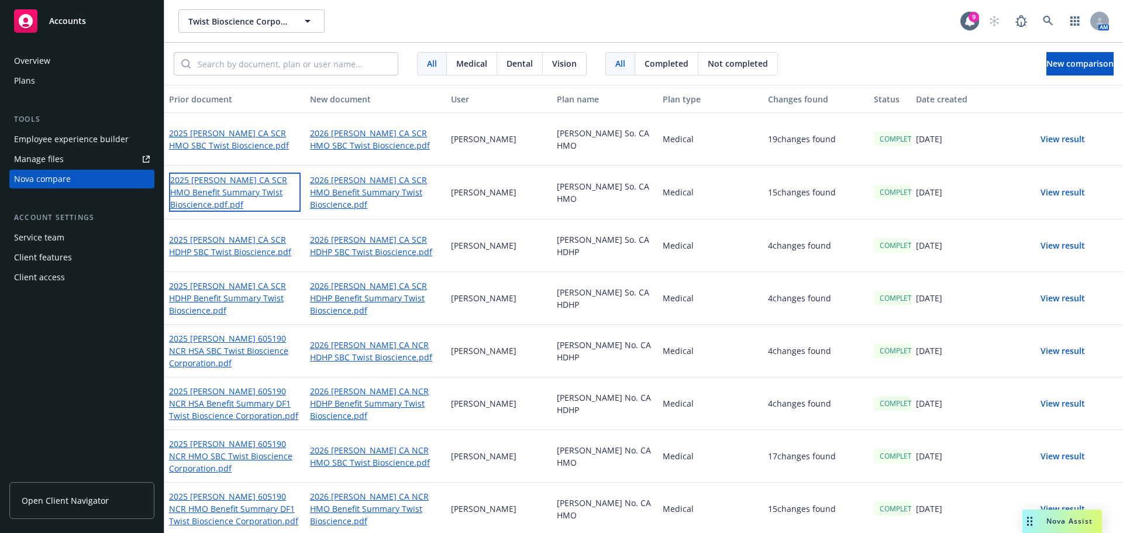
click at [257, 180] on link "2025 [PERSON_NAME] CA SCR HMO Benefit Summary Twist Bioscience.pdf.pdf" at bounding box center [235, 192] width 132 height 39
click at [373, 184] on link "2026 [PERSON_NAME] CA SCR HMO Benefit Summary Twist Bioscience.pdf" at bounding box center [376, 192] width 132 height 39
drag, startPoint x: 550, startPoint y: 348, endPoint x: 655, endPoint y: 353, distance: 105.4
click at [655, 353] on div "2025 [PERSON_NAME] 605190 NCR HSA SBC Twist Bioscience Corporation.pdf 2026 [PE…" at bounding box center [643, 350] width 959 height 53
click at [603, 359] on div "[PERSON_NAME] No. CA HDHP" at bounding box center [605, 350] width 106 height 53
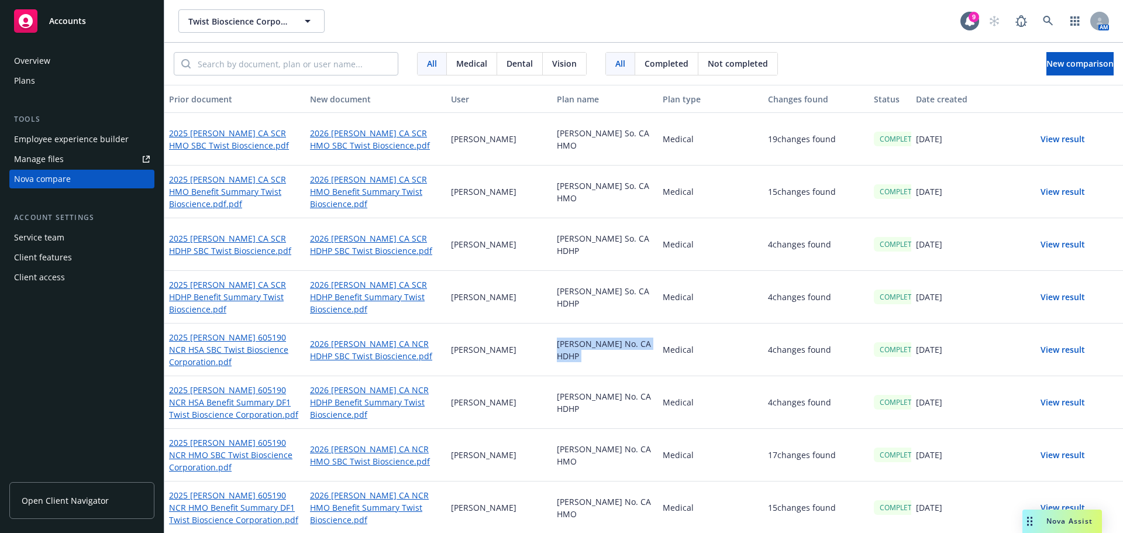
click at [577, 351] on div "[PERSON_NAME] No. CA HDHP" at bounding box center [605, 350] width 106 height 53
drag, startPoint x: 555, startPoint y: 352, endPoint x: 641, endPoint y: 352, distance: 86.6
click at [641, 352] on div "[PERSON_NAME] No. CA HDHP" at bounding box center [605, 350] width 106 height 53
click at [600, 355] on div "[PERSON_NAME] No. CA HDHP" at bounding box center [605, 350] width 106 height 53
click at [1071, 143] on button "View result" at bounding box center [1063, 139] width 82 height 23
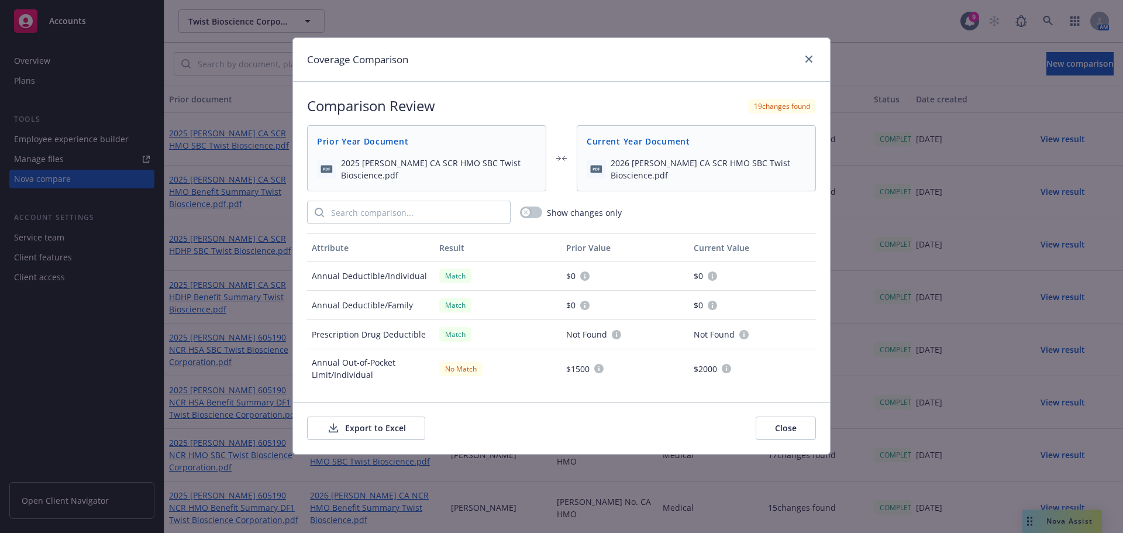
click at [368, 426] on button "Export to Excel" at bounding box center [366, 428] width 118 height 23
click at [807, 59] on icon "close" at bounding box center [809, 59] width 7 height 7
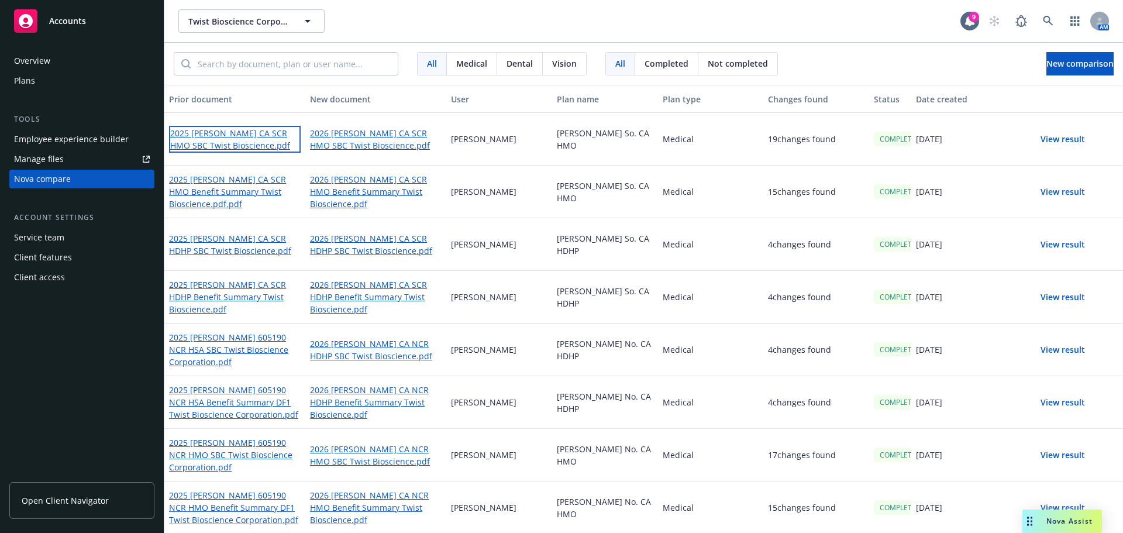
drag, startPoint x: 225, startPoint y: 139, endPoint x: 215, endPoint y: 1, distance: 138.4
click at [225, 139] on link "2025 [PERSON_NAME] CA SCR HMO SBC Twist Bioscience.pdf" at bounding box center [235, 139] width 132 height 27
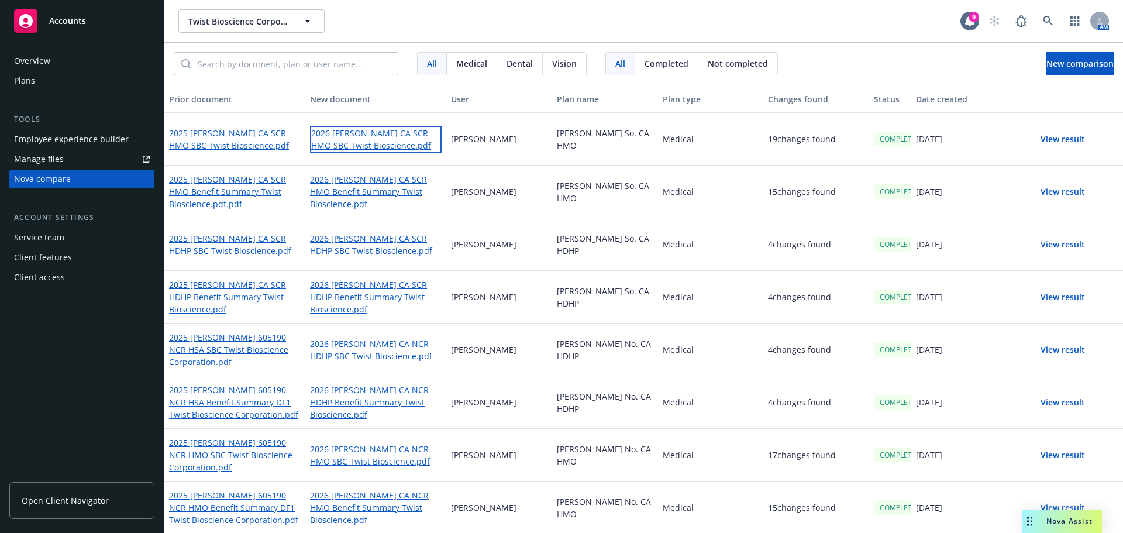
click at [336, 140] on link "2026 [PERSON_NAME] CA SCR HMO SBC Twist Bioscience.pdf" at bounding box center [376, 139] width 132 height 27
click at [1047, 61] on span "New comparison" at bounding box center [1080, 63] width 67 height 11
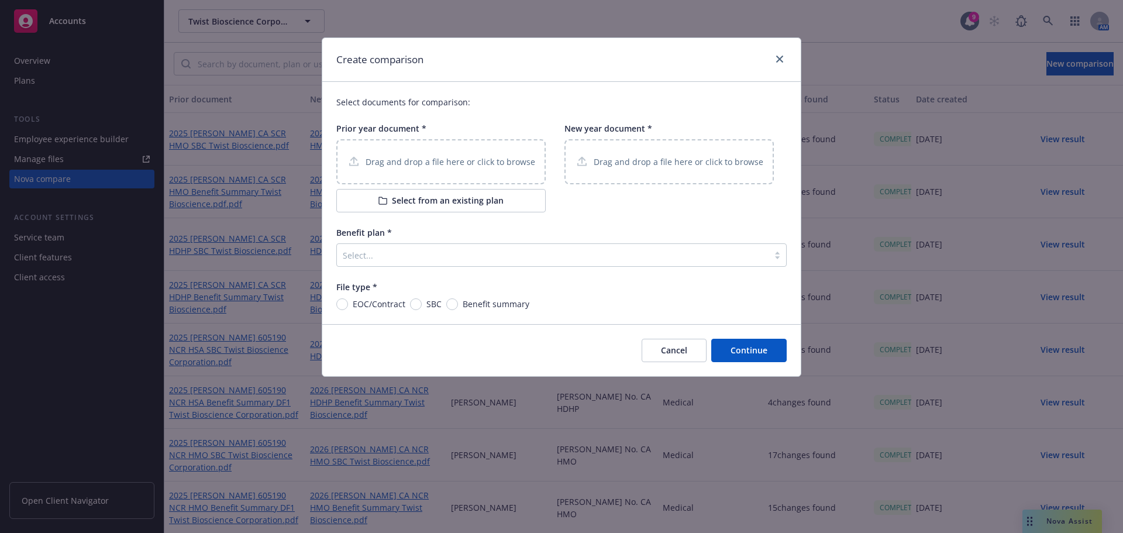
click at [480, 176] on div "Drag and drop a file here or click to browse" at bounding box center [440, 161] width 209 height 45
click at [666, 159] on p "Drag and drop a file here or click to browse" at bounding box center [679, 162] width 170 height 12
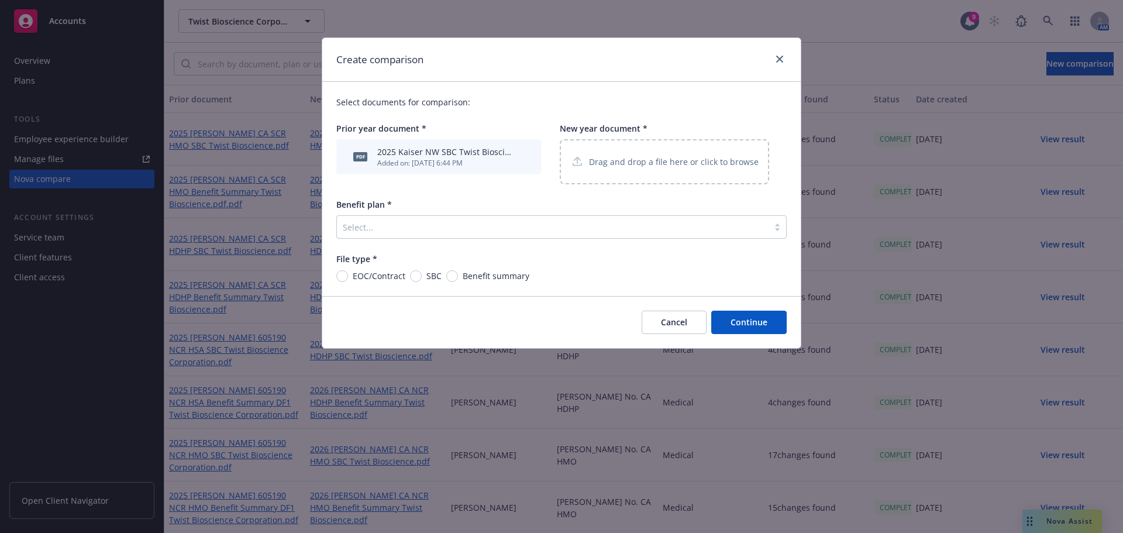
click at [402, 277] on span "EOC/Contract" at bounding box center [379, 276] width 53 height 12
click at [348, 277] on input "EOC/Contract" at bounding box center [342, 276] width 12 height 12
radio input "true"
click at [417, 276] on input "SBC" at bounding box center [416, 276] width 12 height 12
radio input "true"
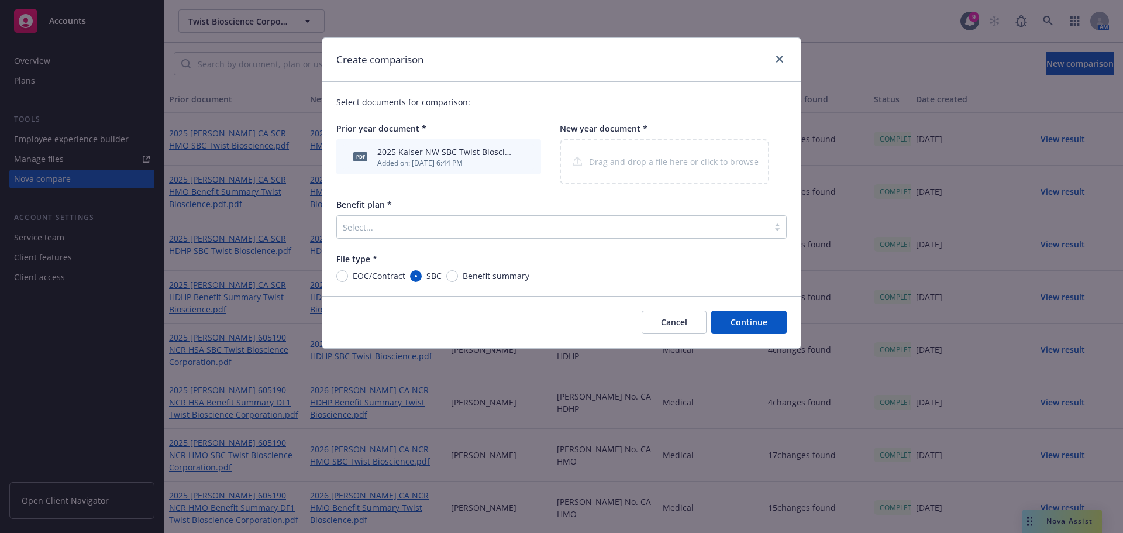
click at [441, 232] on div at bounding box center [553, 227] width 420 height 14
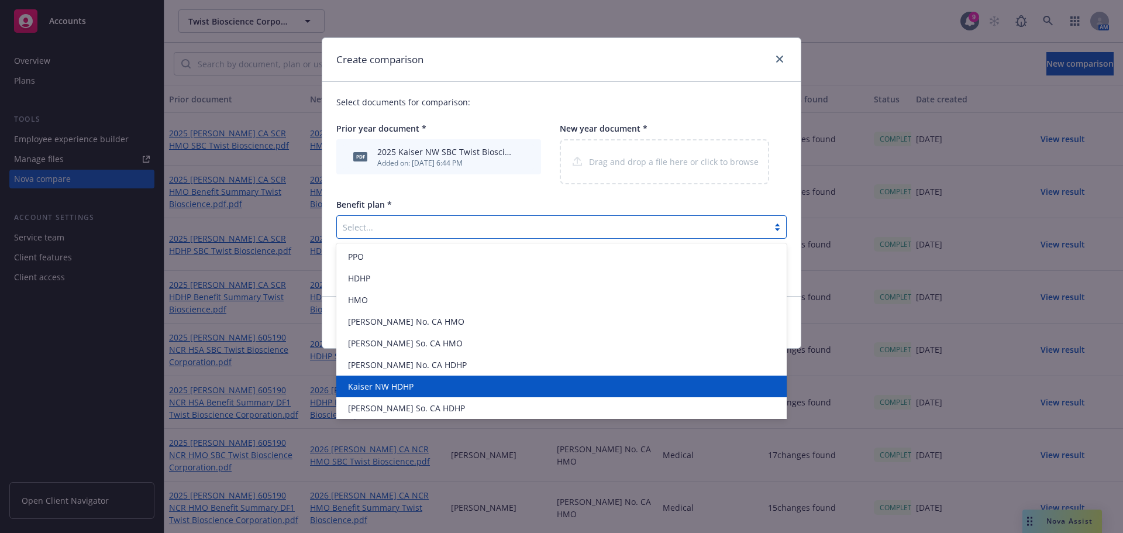
click at [435, 394] on div "Kaiser NW HDHP" at bounding box center [561, 387] width 450 height 22
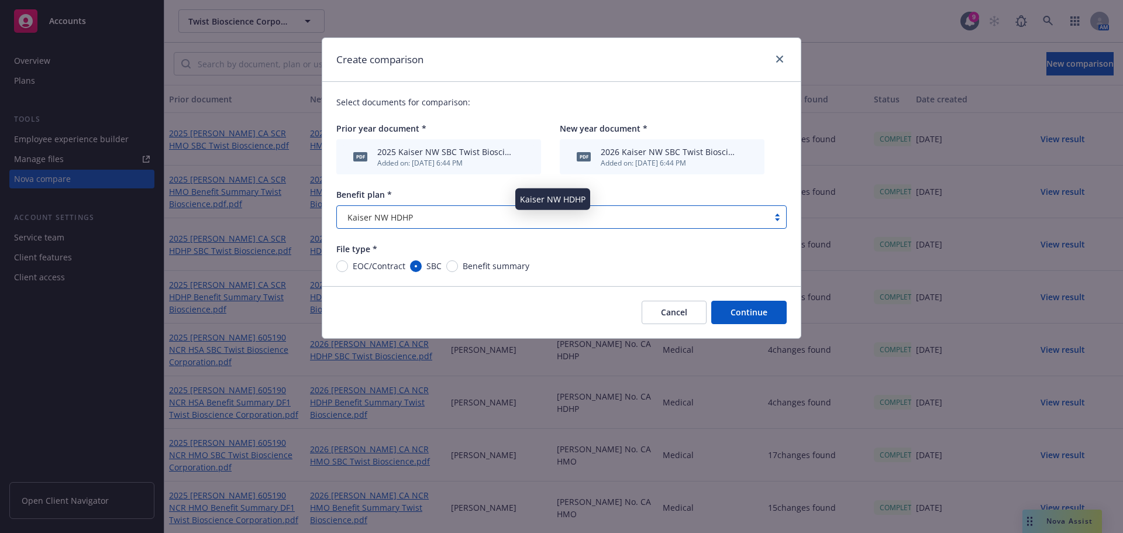
click at [449, 215] on div "Kaiser NW HDHP" at bounding box center [553, 217] width 420 height 12
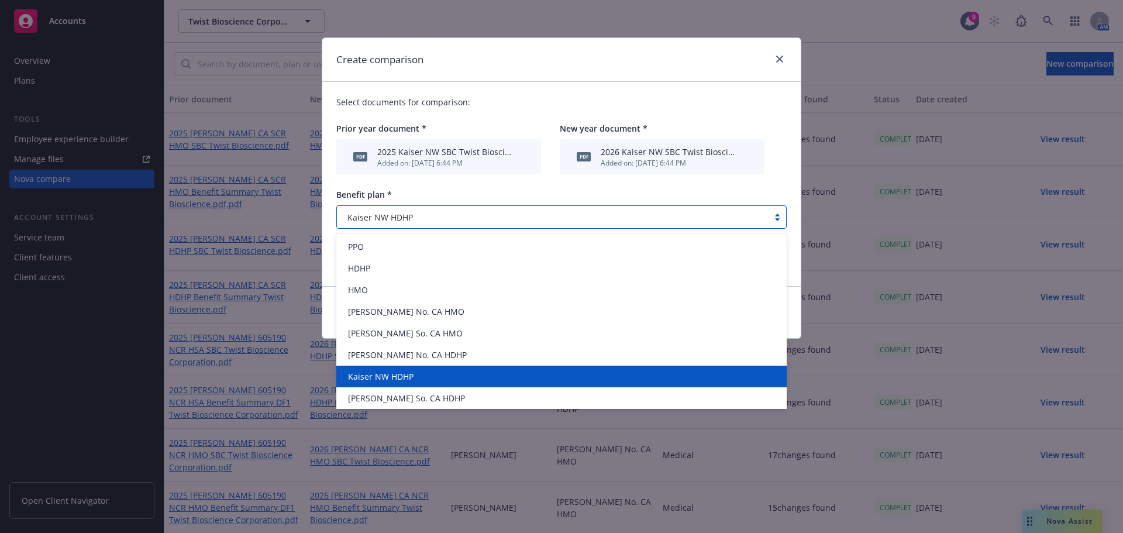
click at [469, 380] on div "Kaiser NW HDHP" at bounding box center [561, 376] width 436 height 12
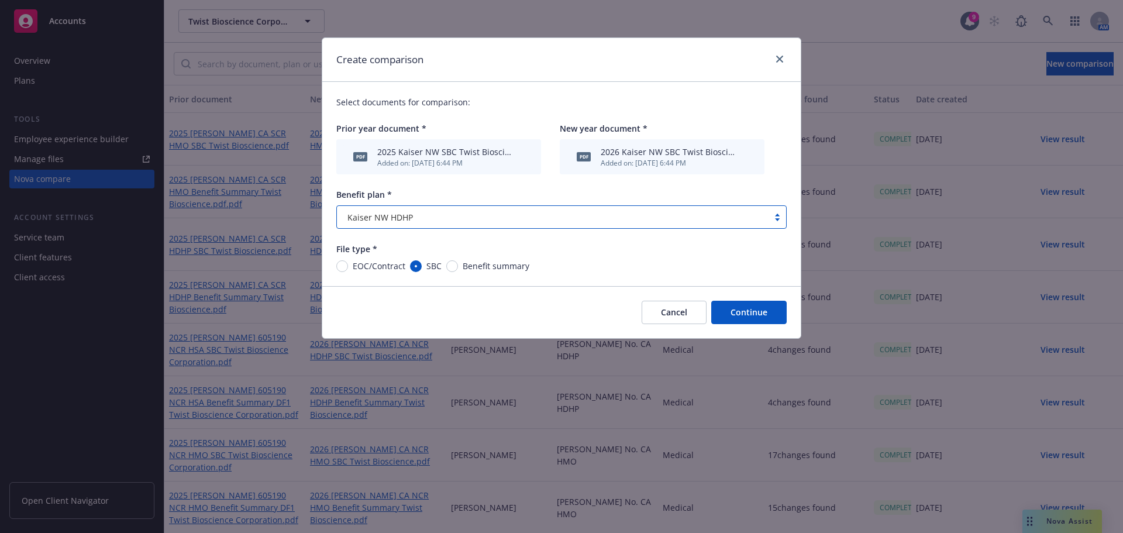
click at [748, 312] on button "Continue" at bounding box center [748, 312] width 75 height 23
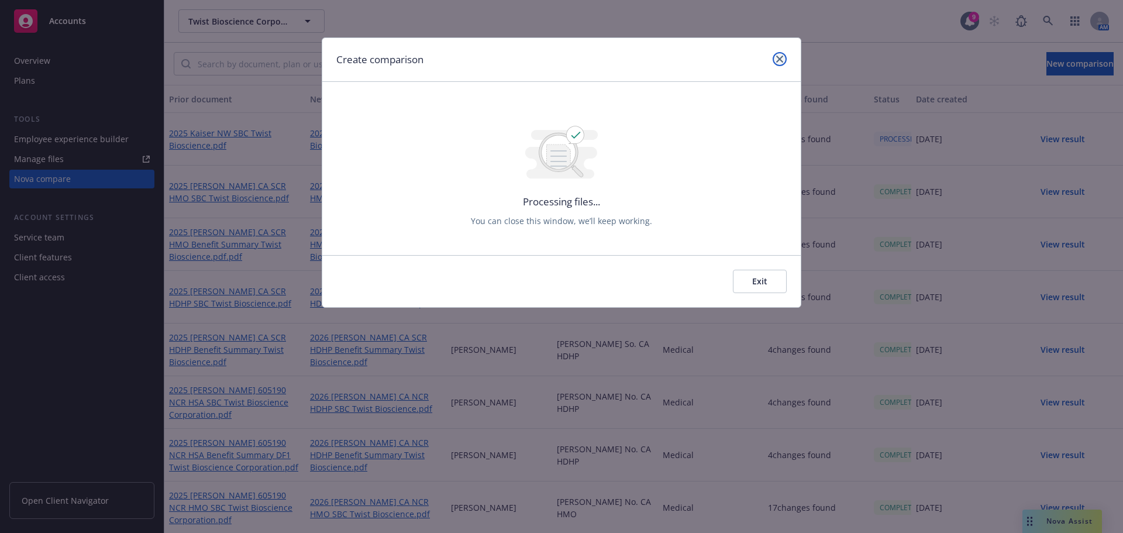
click at [777, 61] on icon "close" at bounding box center [779, 59] width 7 height 7
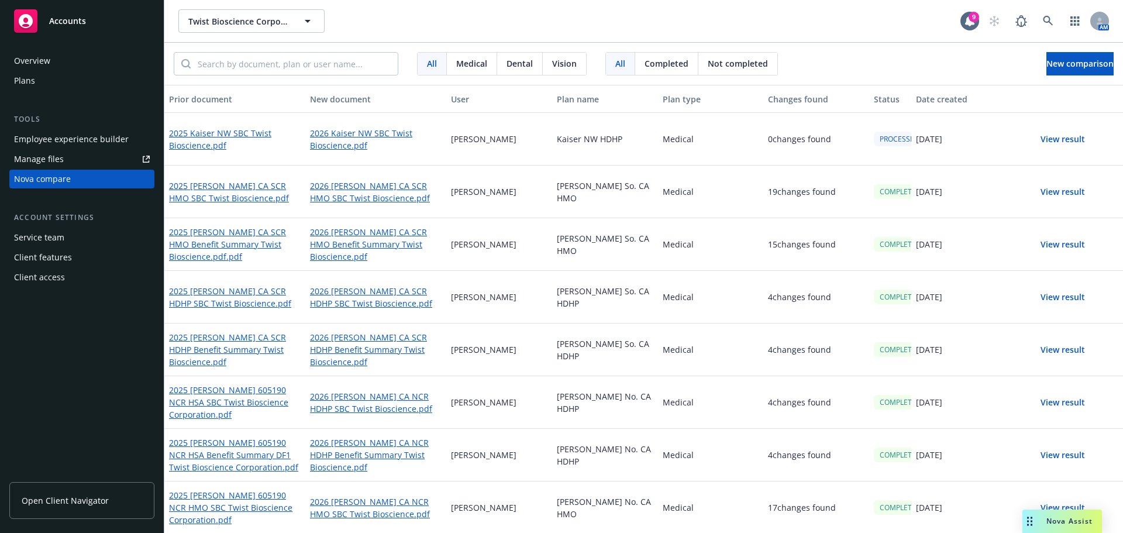
click at [566, 295] on div "[PERSON_NAME] So. CA HDHP" at bounding box center [605, 297] width 106 height 53
click at [798, 208] on div "19 changes found" at bounding box center [816, 192] width 106 height 53
click at [1059, 136] on button "View result" at bounding box center [1063, 139] width 82 height 23
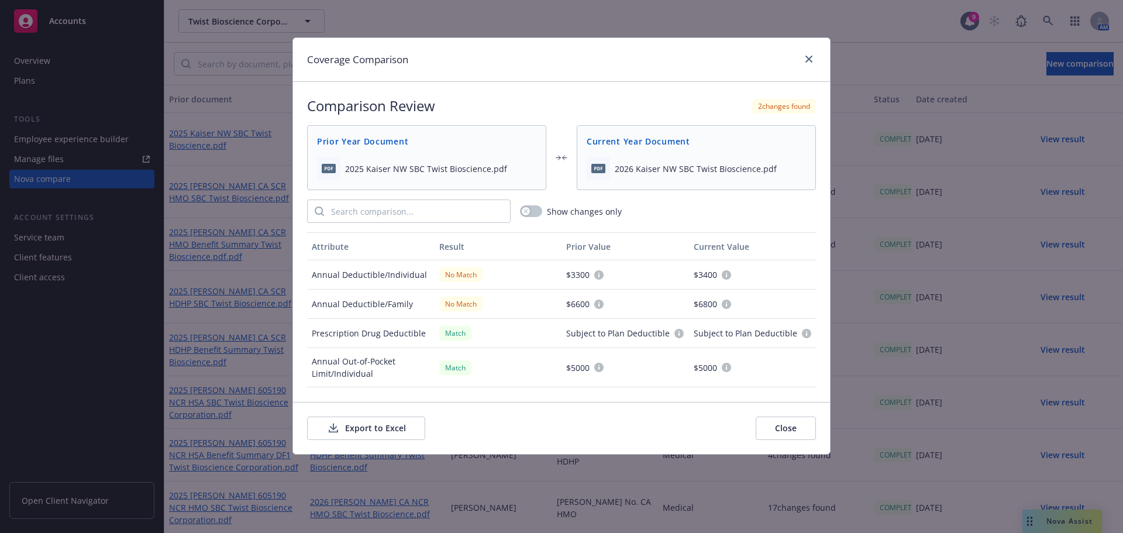
click at [401, 436] on button "Export to Excel" at bounding box center [366, 428] width 118 height 23
click at [809, 56] on icon "close" at bounding box center [809, 59] width 7 height 7
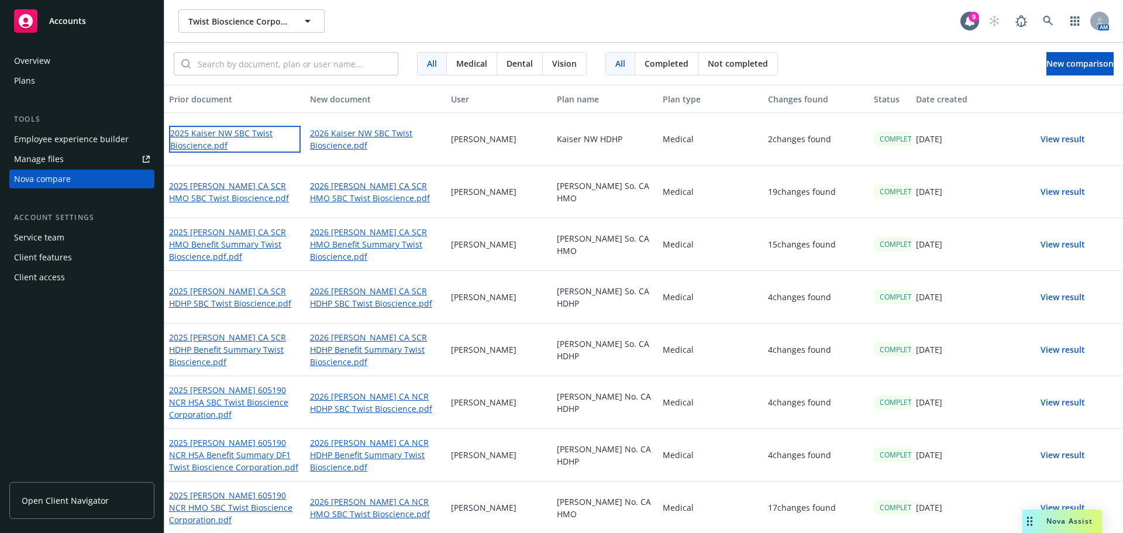
click at [229, 136] on link "2025 Kaiser NW SBC Twist Bioscience.pdf" at bounding box center [235, 139] width 132 height 27
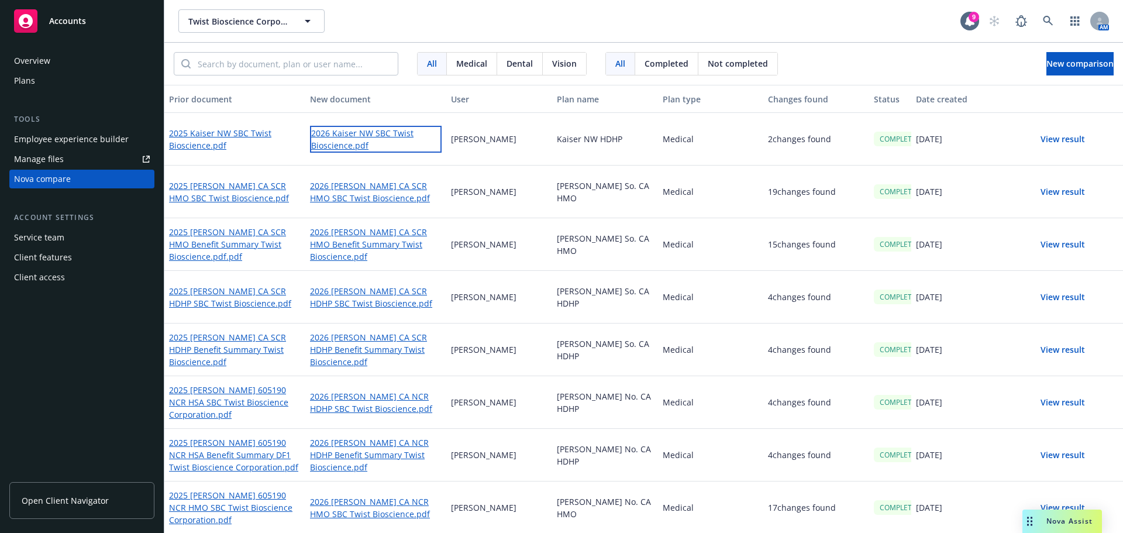
click at [313, 137] on link "2026 Kaiser NW SBC Twist Bioscience.pdf" at bounding box center [376, 139] width 132 height 27
click at [640, 360] on div "[PERSON_NAME] So. CA HDHP" at bounding box center [605, 350] width 106 height 53
click at [536, 333] on div "[PERSON_NAME]" at bounding box center [499, 350] width 106 height 53
